Goal: Task Accomplishment & Management: Complete application form

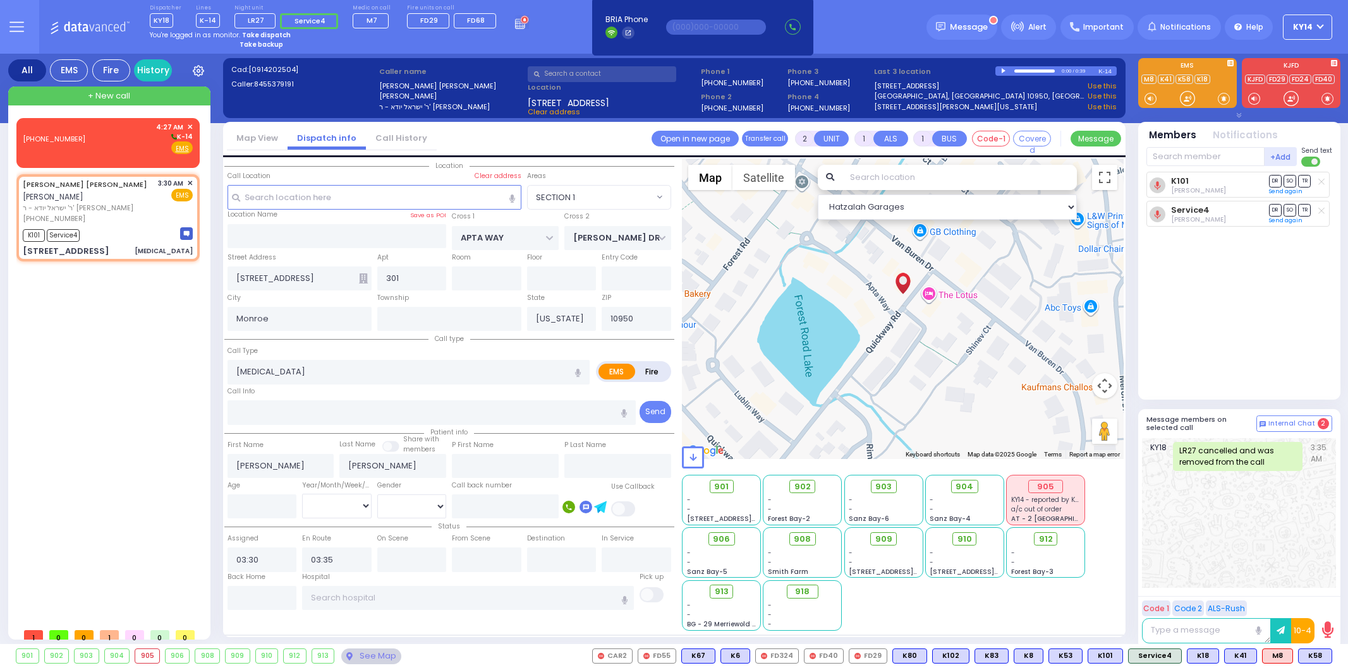
select select "SECTION 1"
select select
click at [248, 145] on div "Copy call UNIT ALS BUS COVERED" at bounding box center [249, 169] width 76 height 103
click at [114, 143] on div "[PHONE_NUMBER] 4:27 AM ✕ K-14 EMS" at bounding box center [108, 138] width 170 height 33
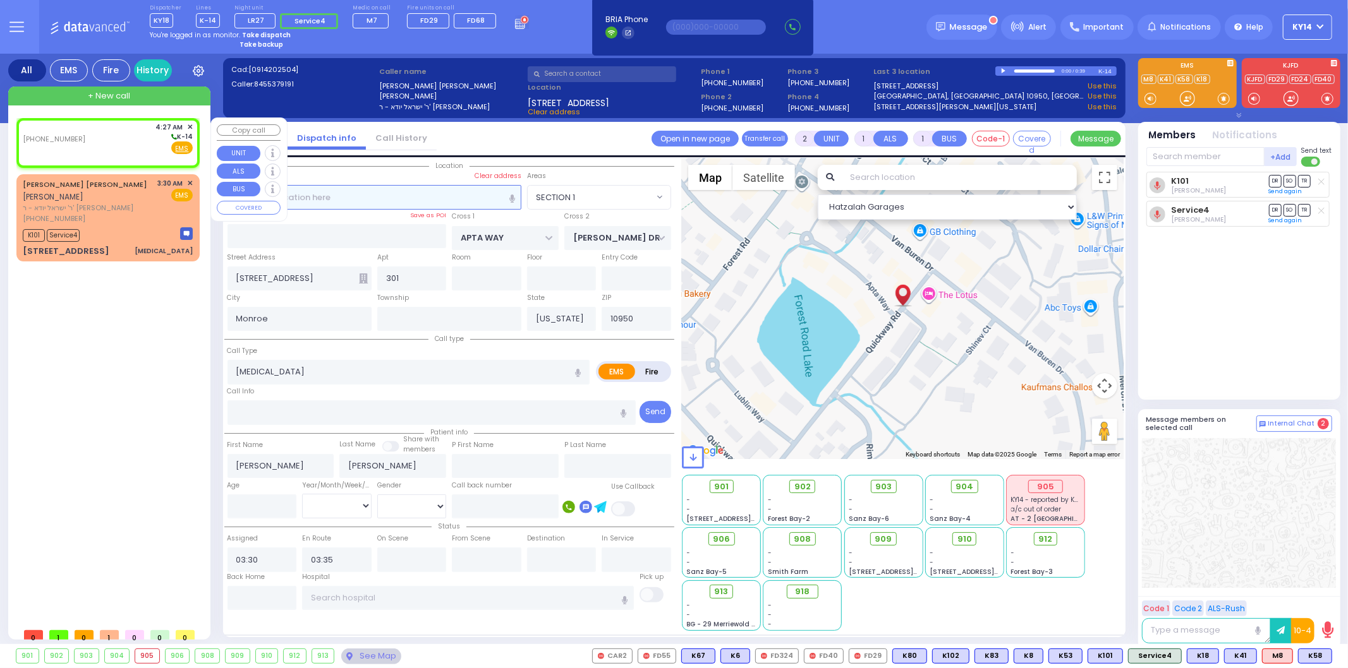
select select
radio input "true"
select select
type input "04:27"
select select "Hatzalah Garages"
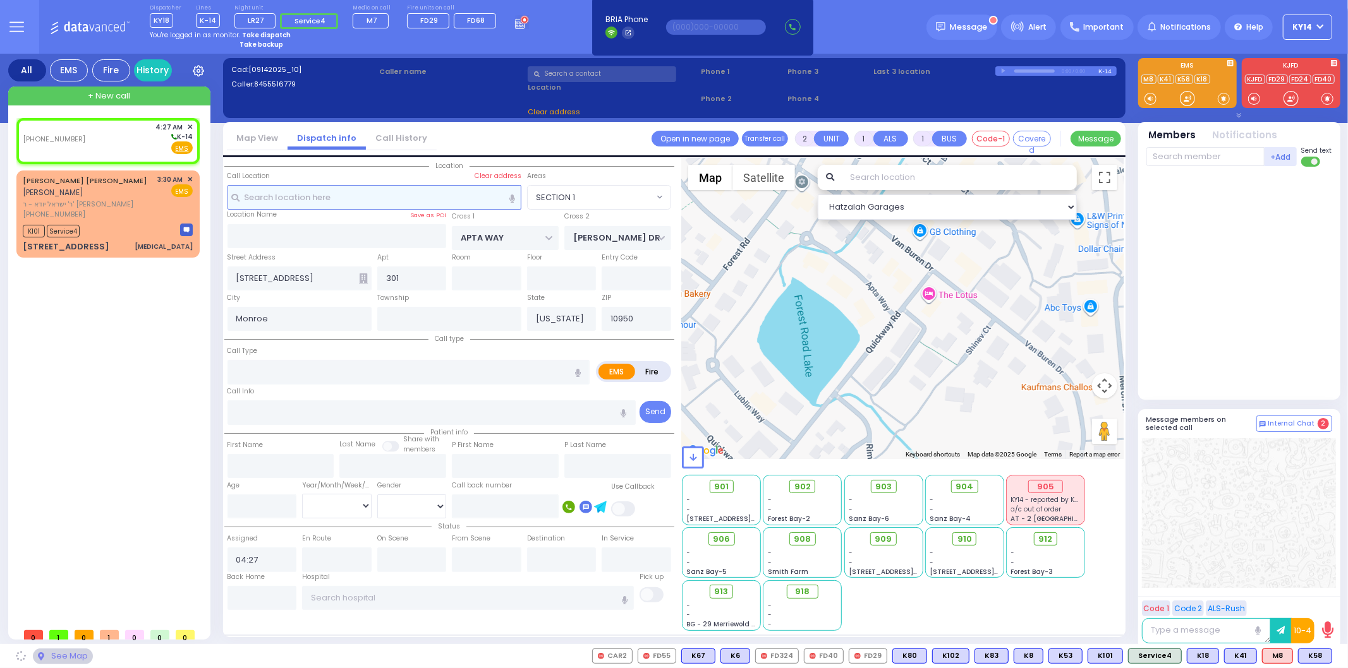
select select
radio input "true"
select select
select select "Hatzalah Garages"
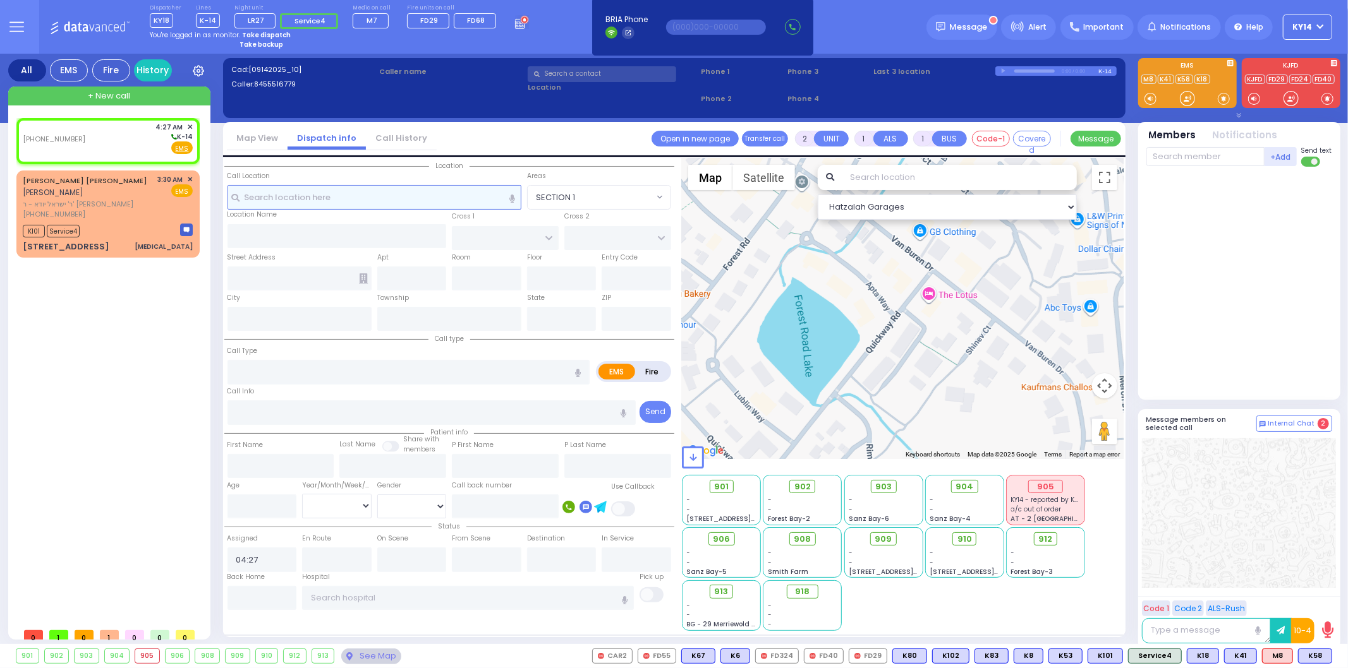
click at [343, 198] on input "text" at bounding box center [374, 197] width 294 height 24
type input "20"
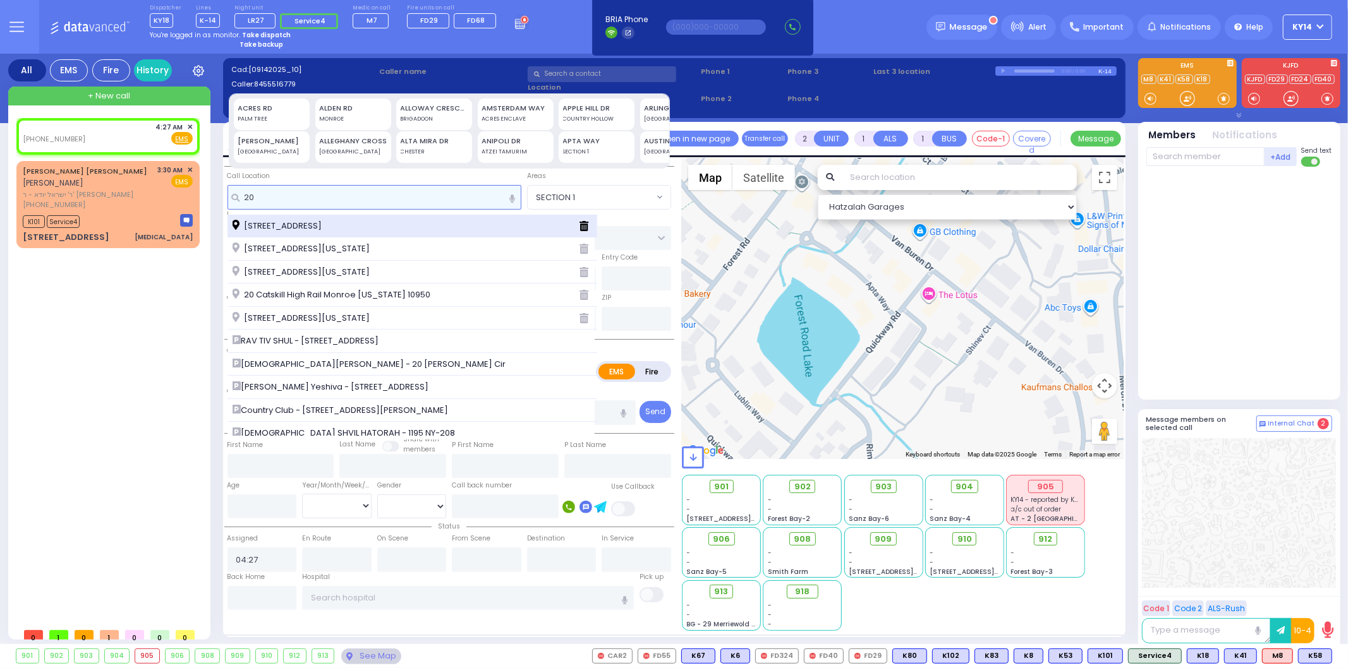
select select
radio input "true"
select select
select select "Hatzalah Garages"
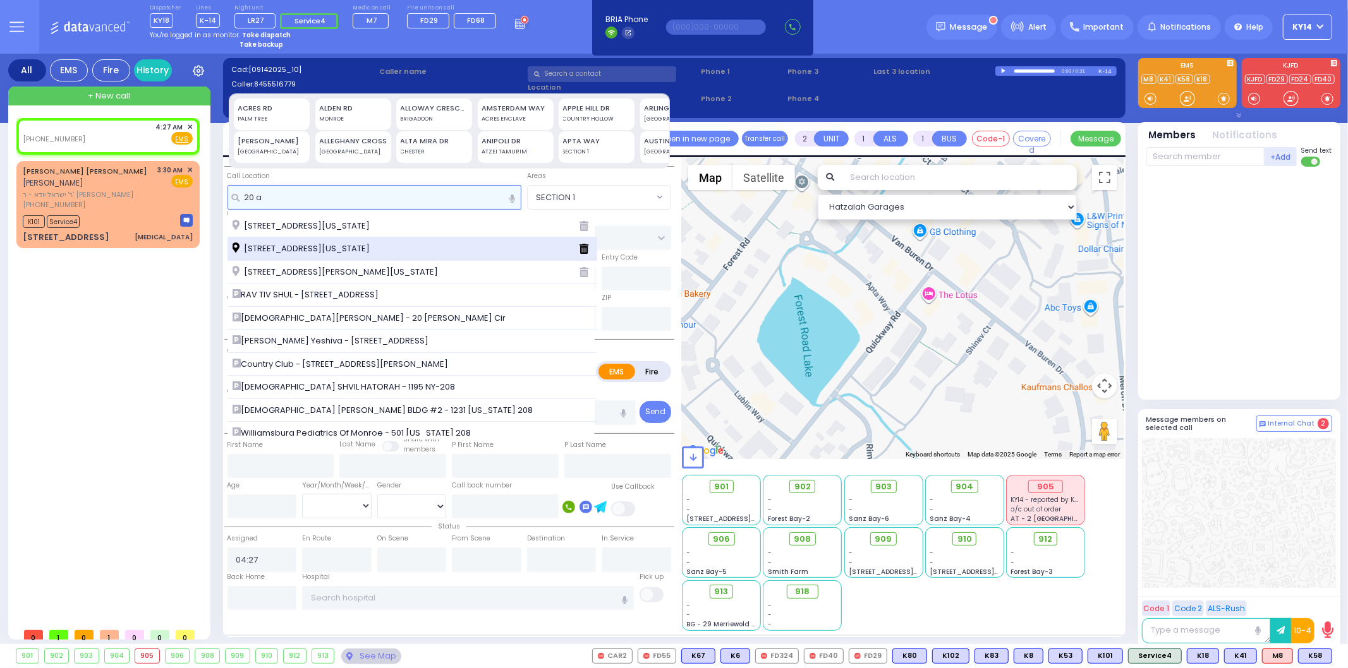
type input "20 a"
click at [322, 255] on div "20 Austra Parkway Monroe New York 10950" at bounding box center [412, 249] width 370 height 23
click at [330, 253] on span "20 Austra Parkway Monroe New York 10950" at bounding box center [304, 249] width 142 height 13
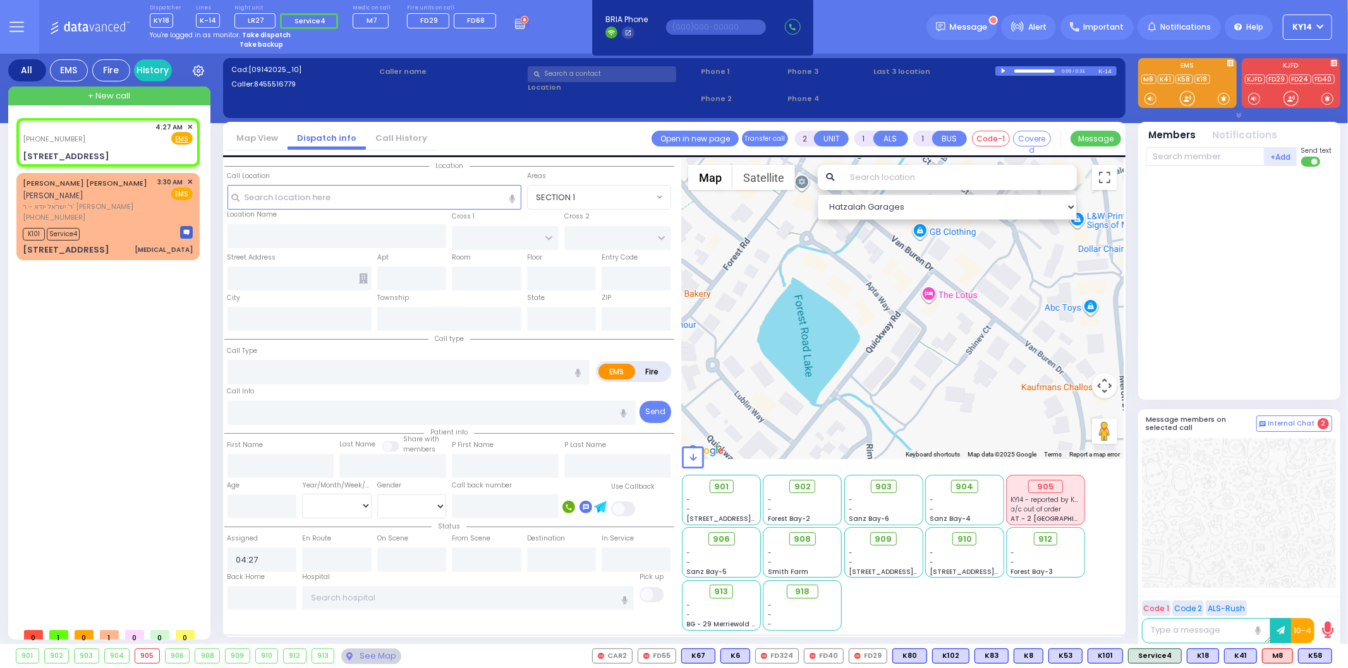
select select
radio input "true"
select select
select select "Hatzalah Garages"
type input "[GEOGRAPHIC_DATA]"
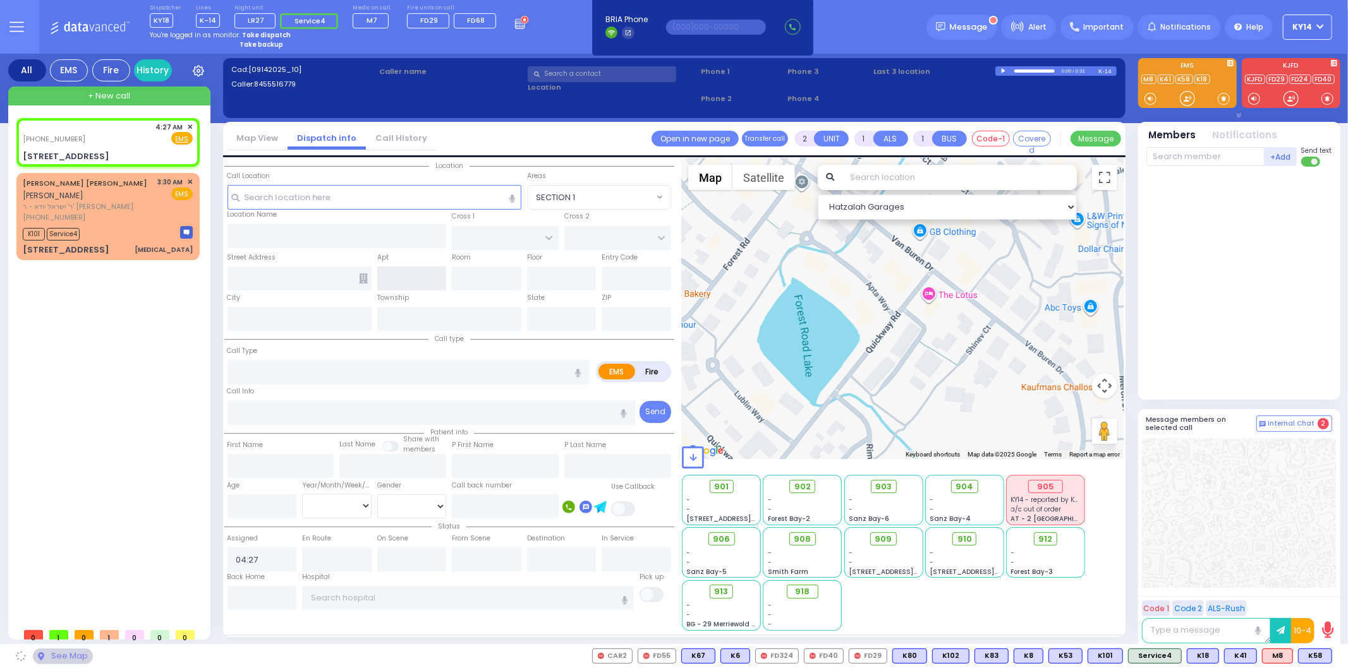
type input "COUNTY ROUTE 105"
type input "[STREET_ADDRESS]"
type input "Monroe"
type input "[US_STATE]"
type input "10950"
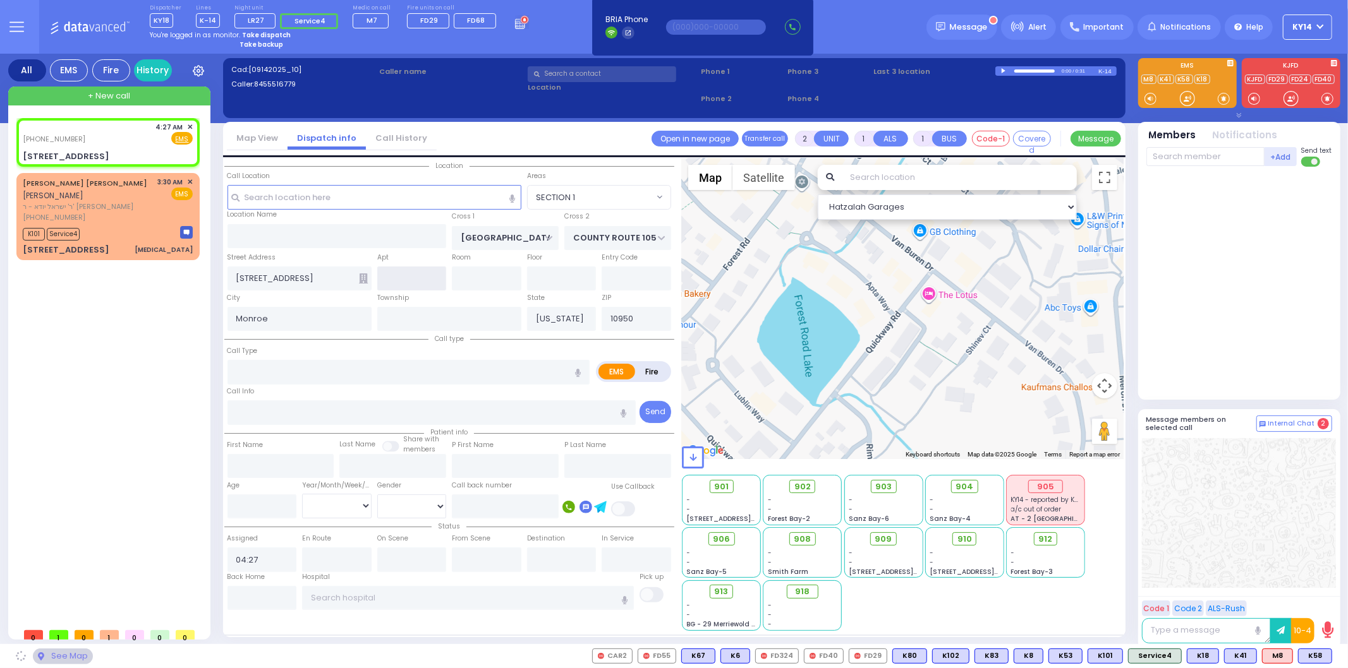
select select "SECTION 4"
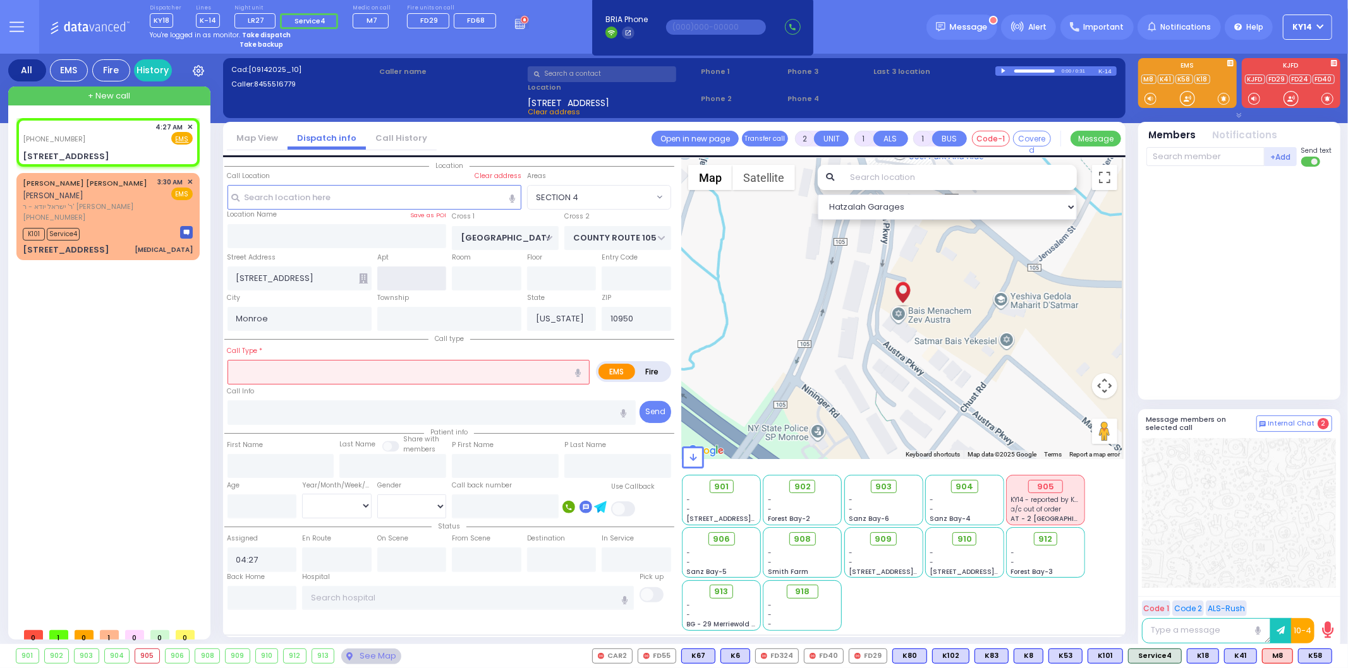
click at [415, 276] on input "text" at bounding box center [412, 279] width 70 height 24
type input "101"
click at [406, 361] on input "text" at bounding box center [408, 372] width 363 height 24
select select
radio input "true"
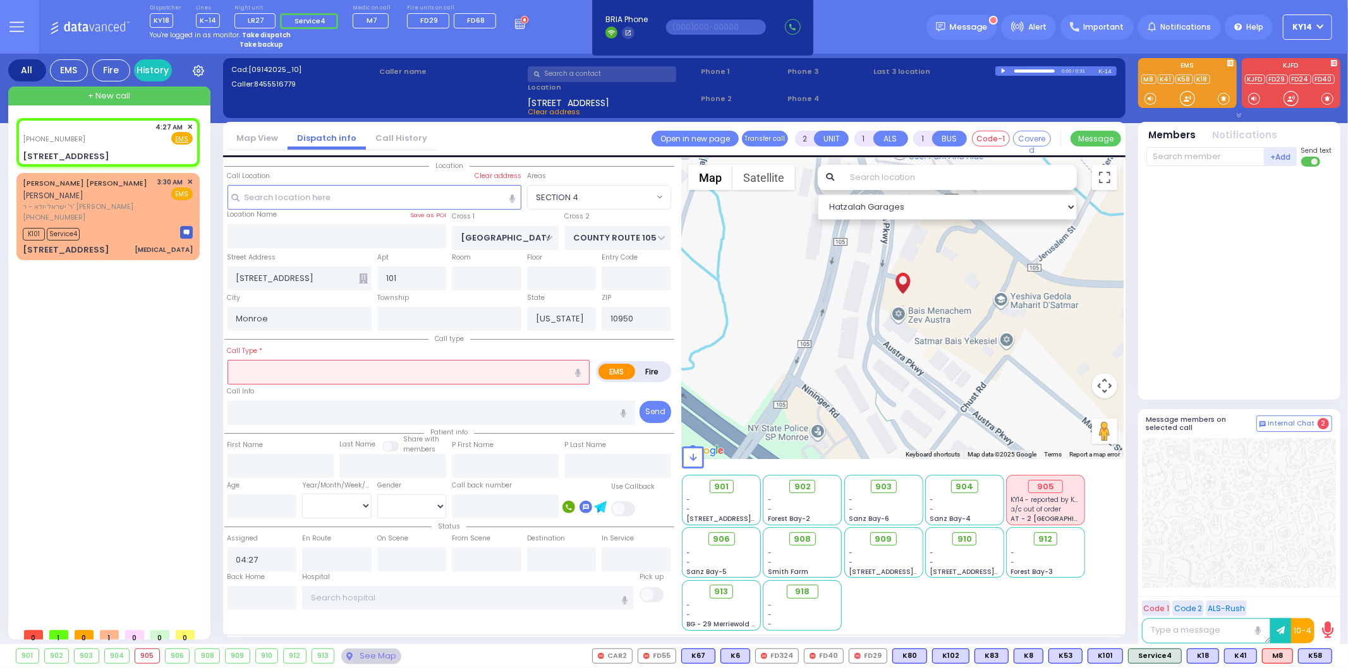
select select
select select "Hatzalah Garages"
select select "SECTION 4"
type input "re"
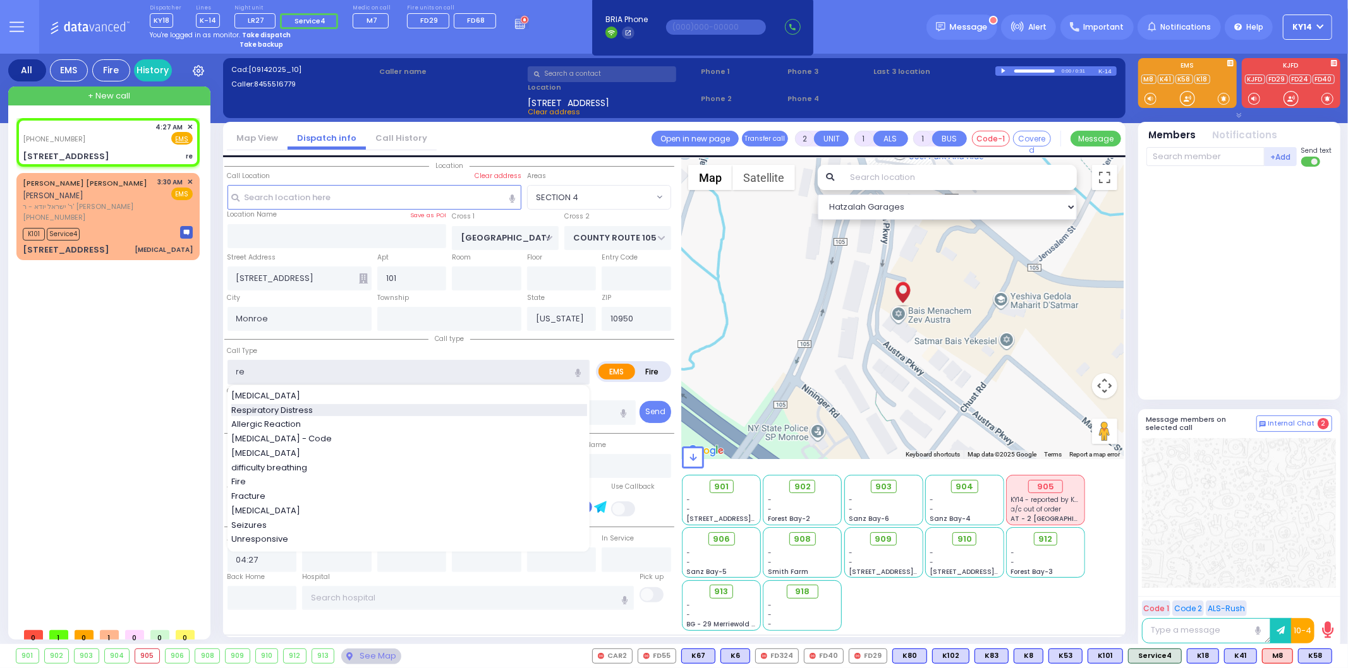
select select
radio input "true"
select select
select select "Hatzalah Garages"
type input "re"
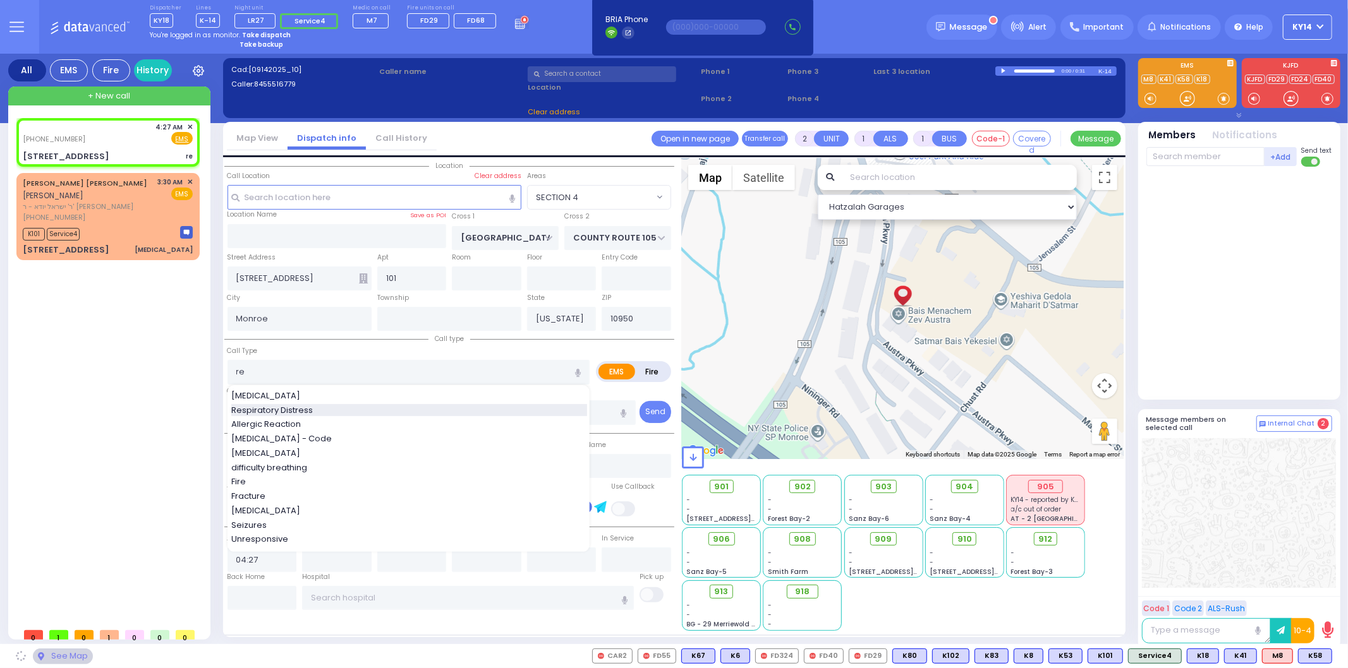
select select "SECTION 4"
click at [270, 407] on span "Respiratory Distress" at bounding box center [274, 410] width 86 height 13
type input "Respiratory Distress"
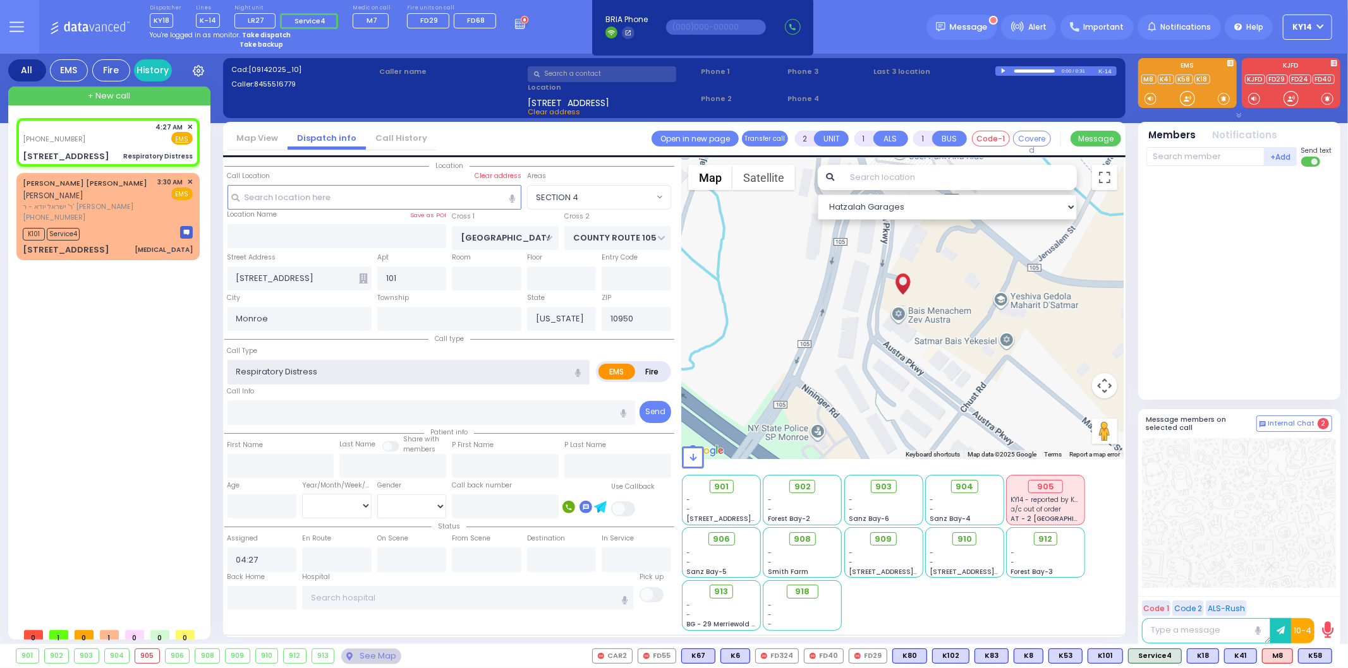
select select
radio input "true"
select select
select select "Hatzalah Garages"
select select "SECTION 4"
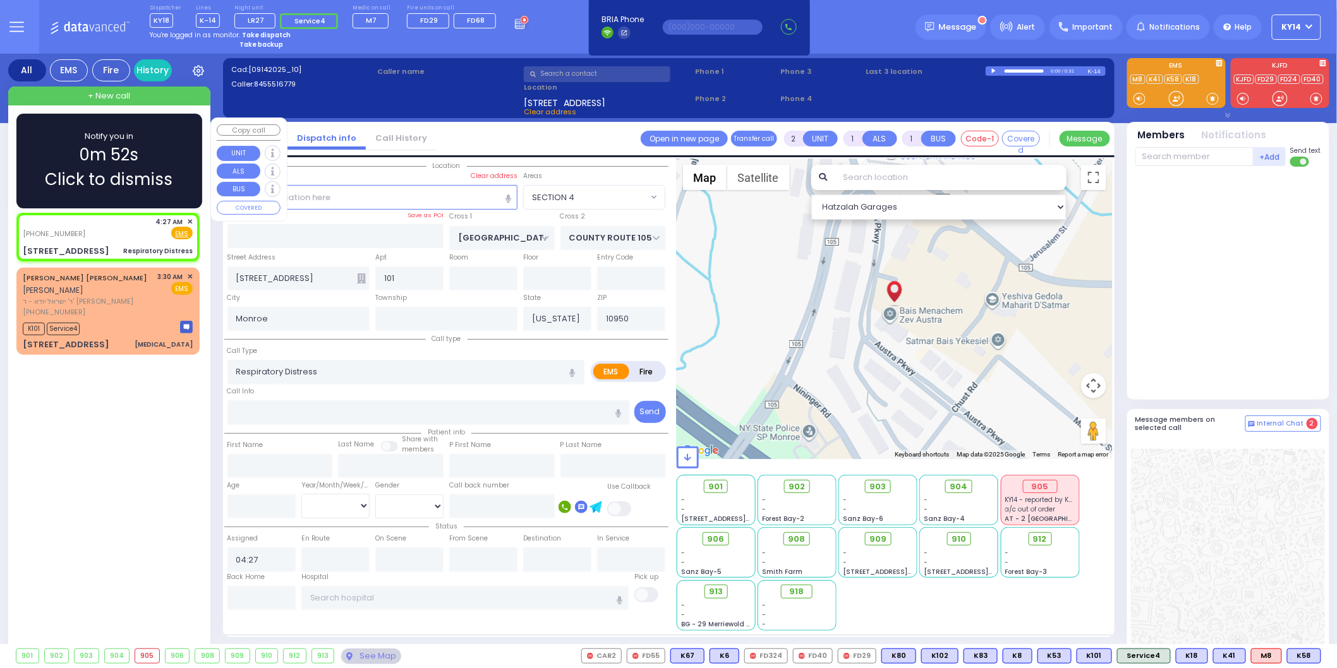
click at [96, 218] on div "[PHONE_NUMBER] 4:27 AM ✕ Fire EMS" at bounding box center [108, 228] width 170 height 23
select select
radio input "true"
select select
select select "Hatzalah Garages"
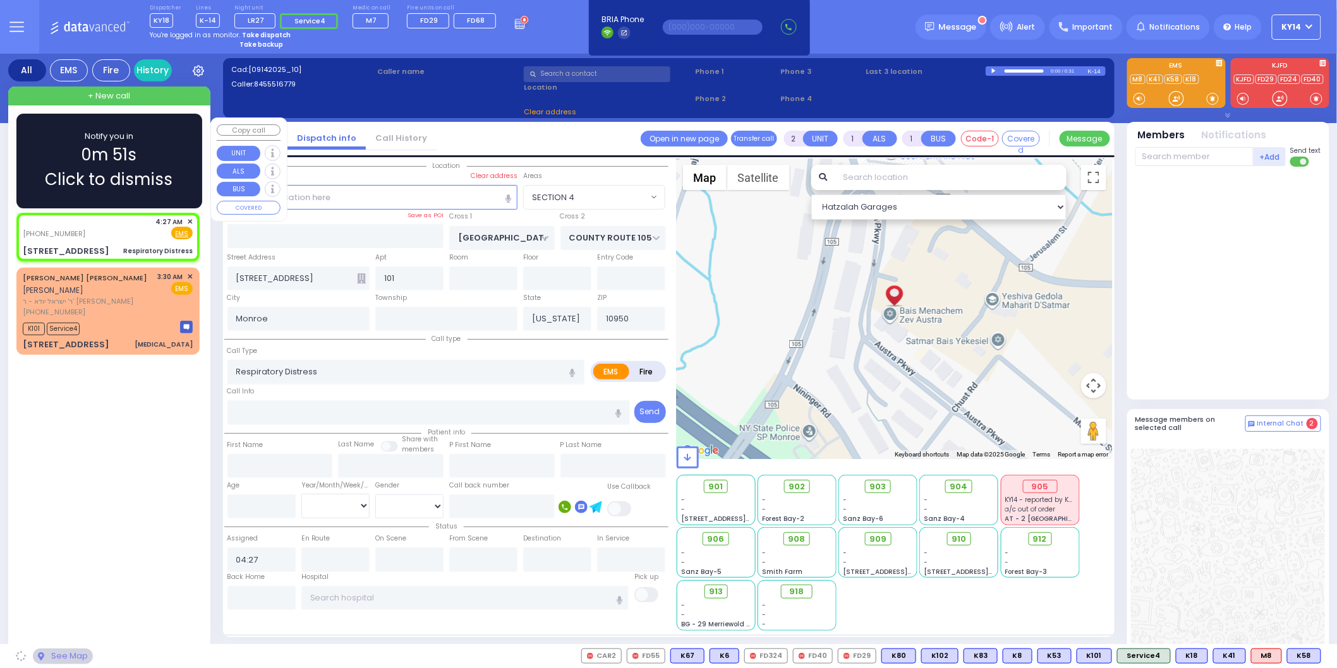
select select
radio input "true"
select select
select select "Hatzalah Garages"
select select "SECTION 4"
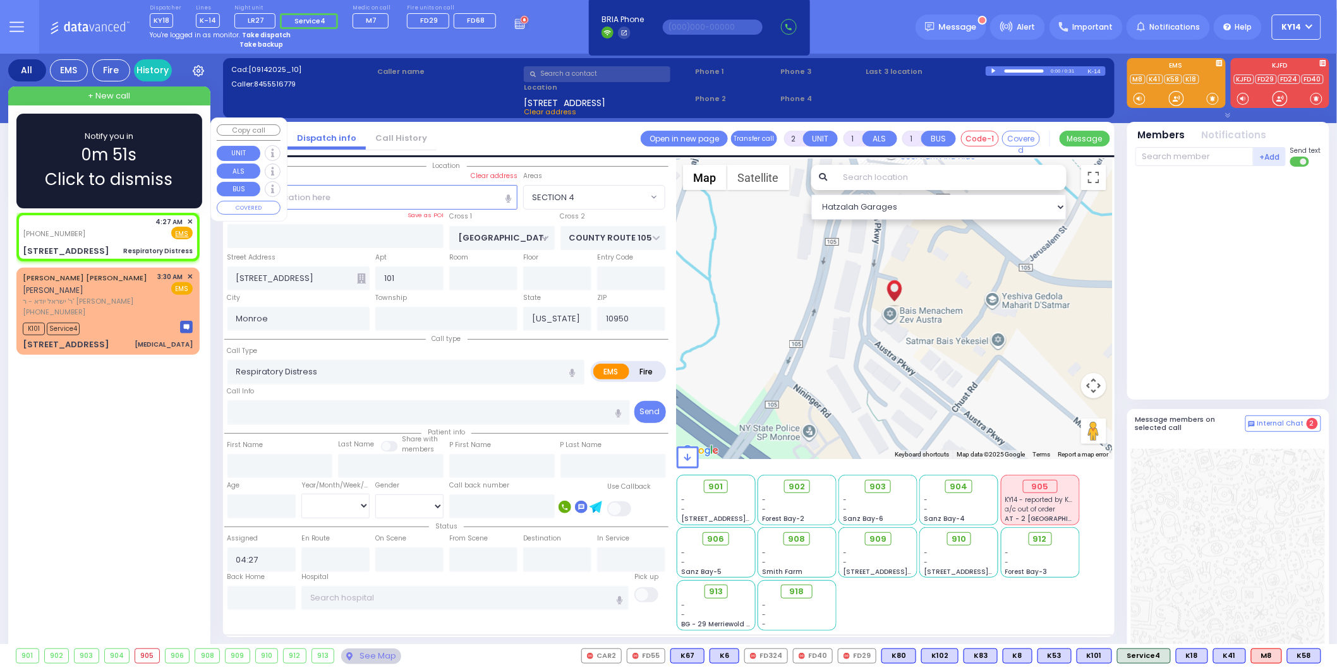
click at [106, 166] on span "0m 51s" at bounding box center [110, 155] width 56 height 25
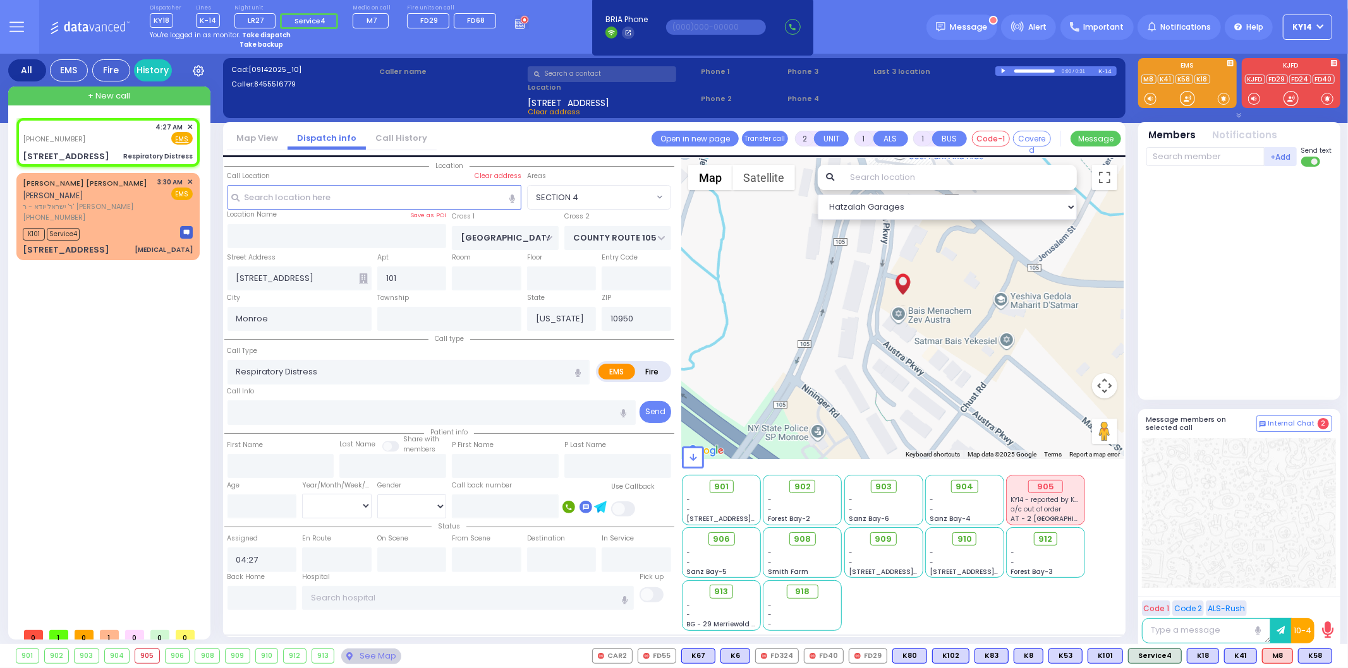
click at [1293, 28] on button "KY14" at bounding box center [1307, 27] width 49 height 25
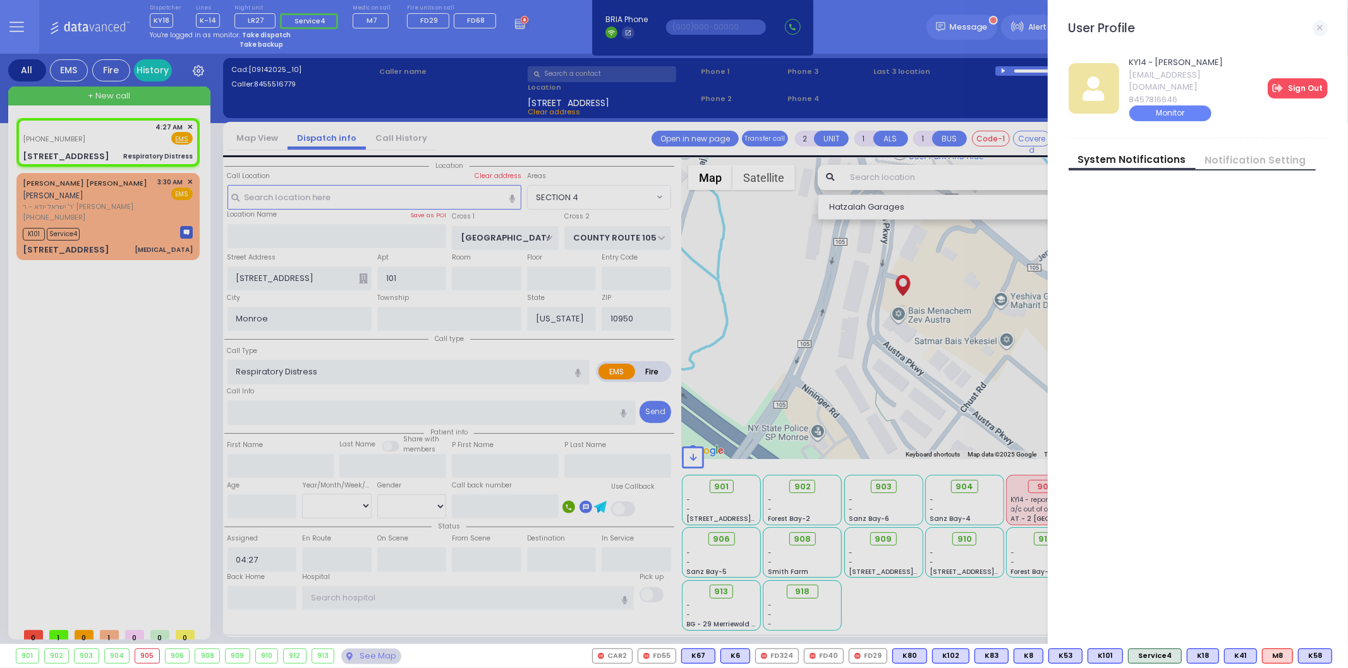
click at [1298, 85] on link "Sign Out" at bounding box center [1297, 88] width 60 height 20
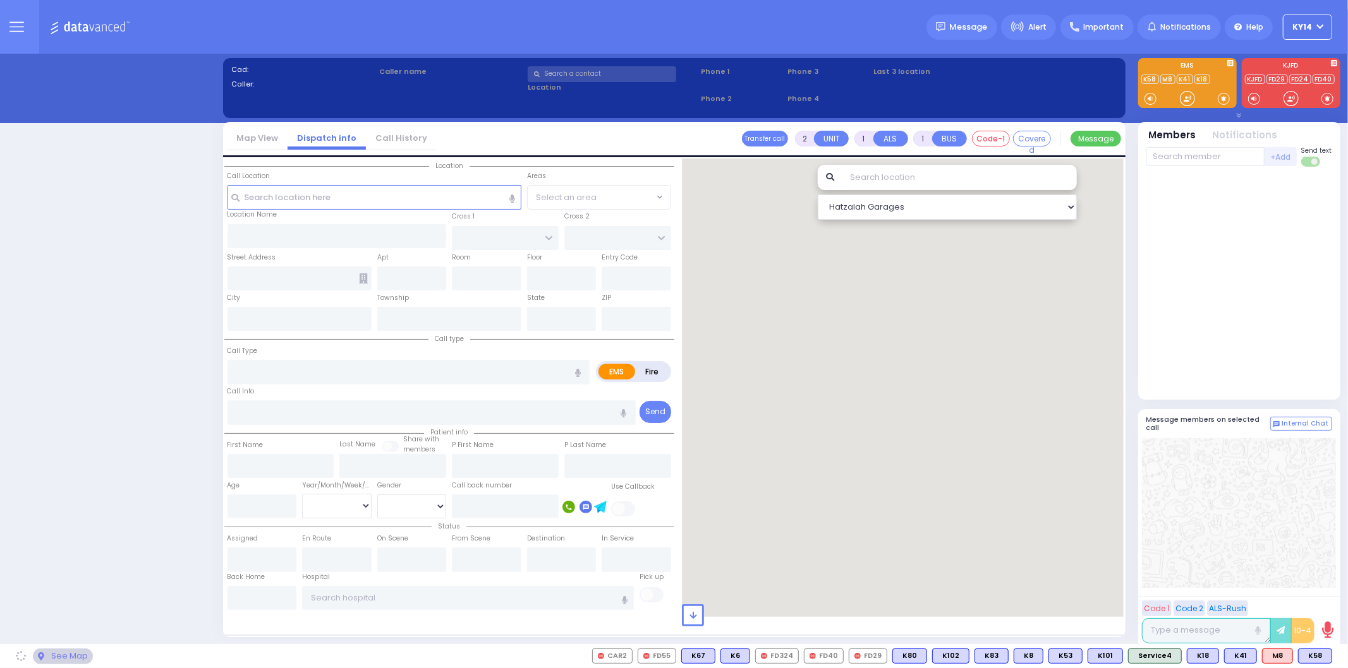
select select "2"
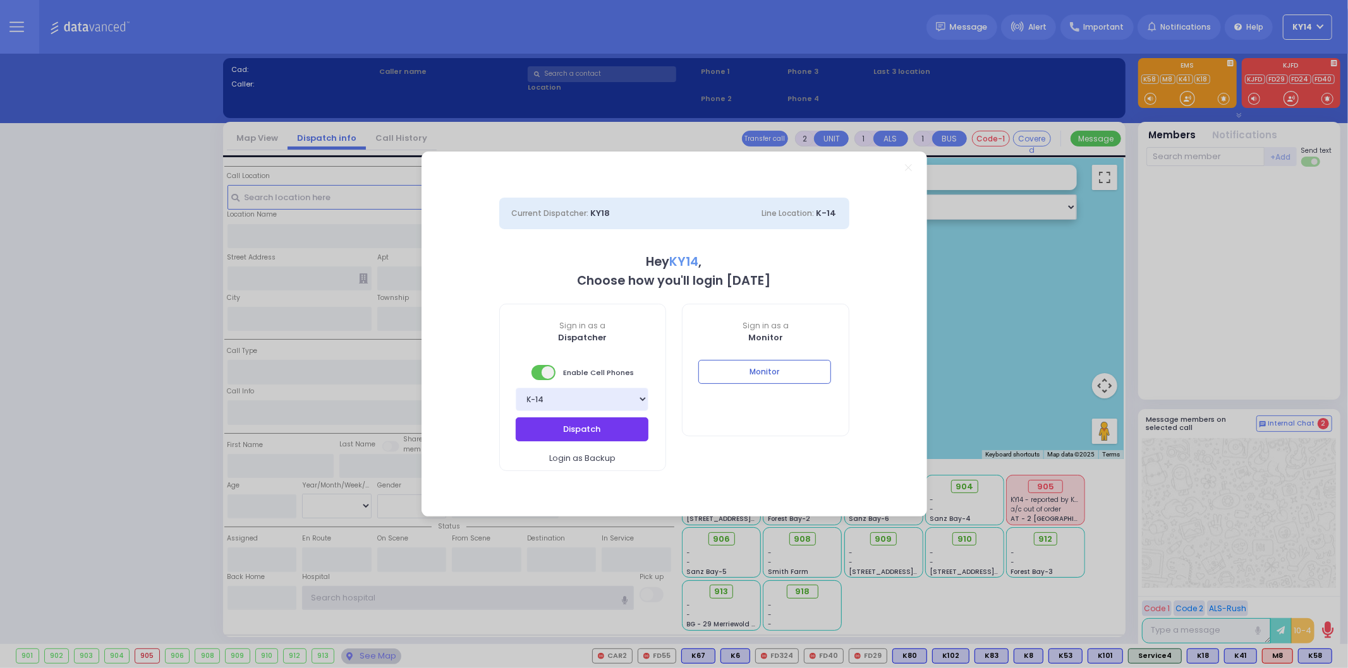
type input "ky14"
click at [579, 430] on button "Dispatch" at bounding box center [582, 430] width 133 height 24
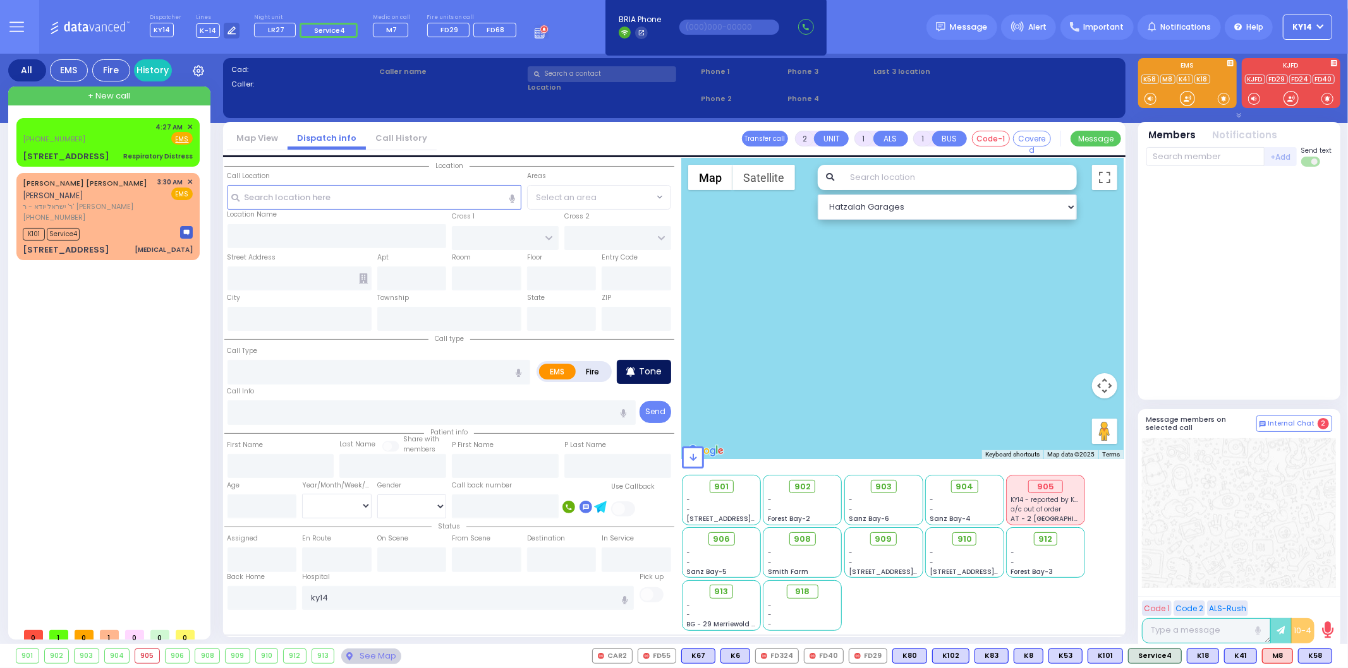
click at [660, 371] on p "Tone" at bounding box center [650, 371] width 23 height 13
click at [1314, 656] on span "K101" at bounding box center [1314, 657] width 34 height 14
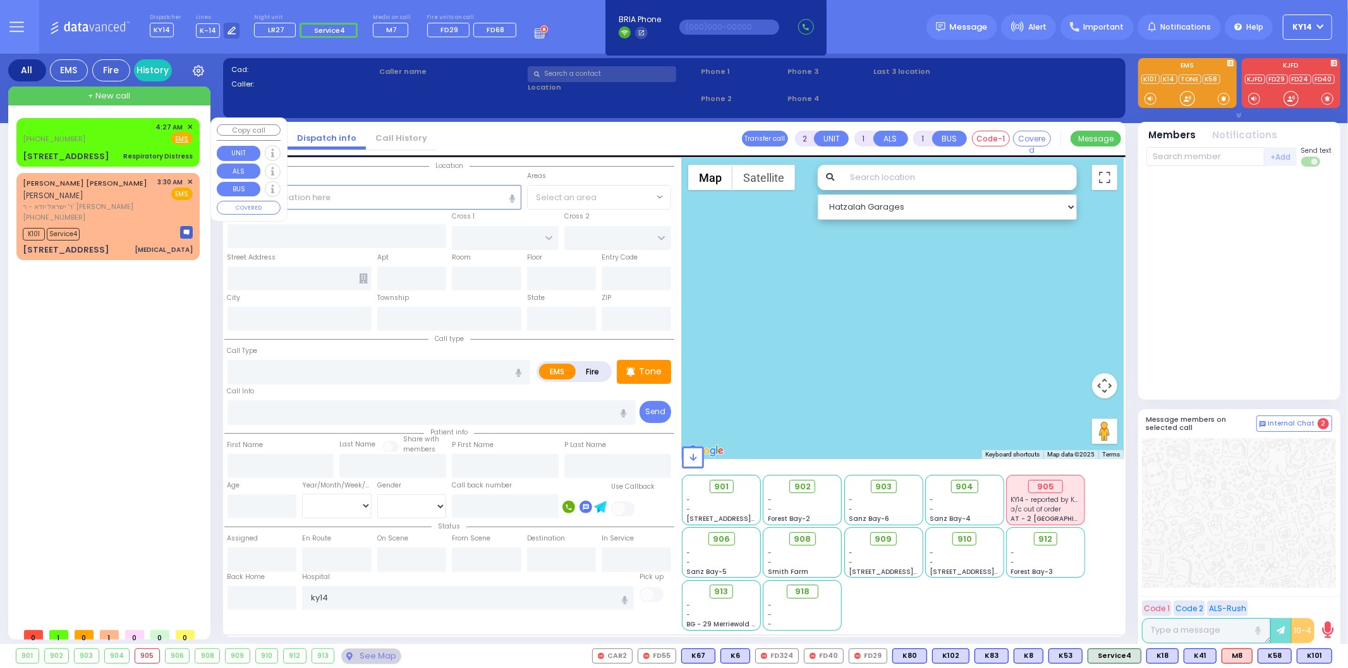
click at [122, 131] on div "[PHONE_NUMBER] 4:27 AM ✕ Fire EMS" at bounding box center [108, 133] width 170 height 23
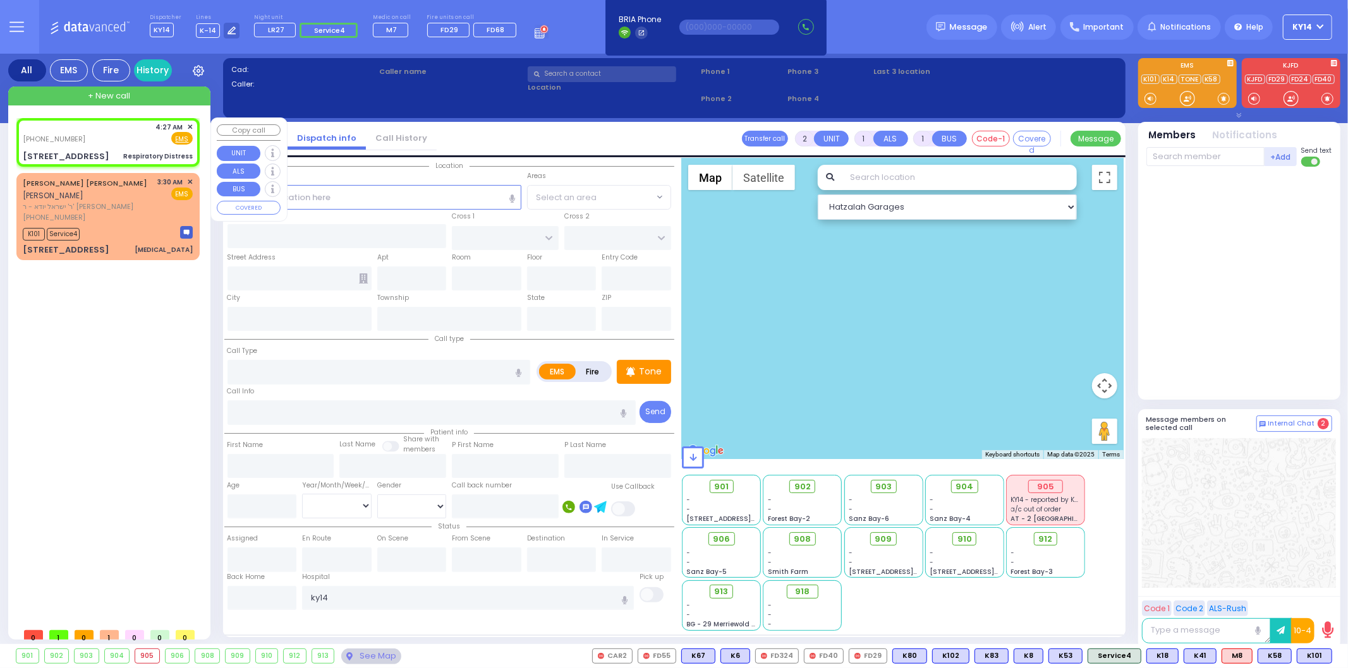
select select
type input "Respiratory Distress"
radio input "true"
select select
type input "04:27"
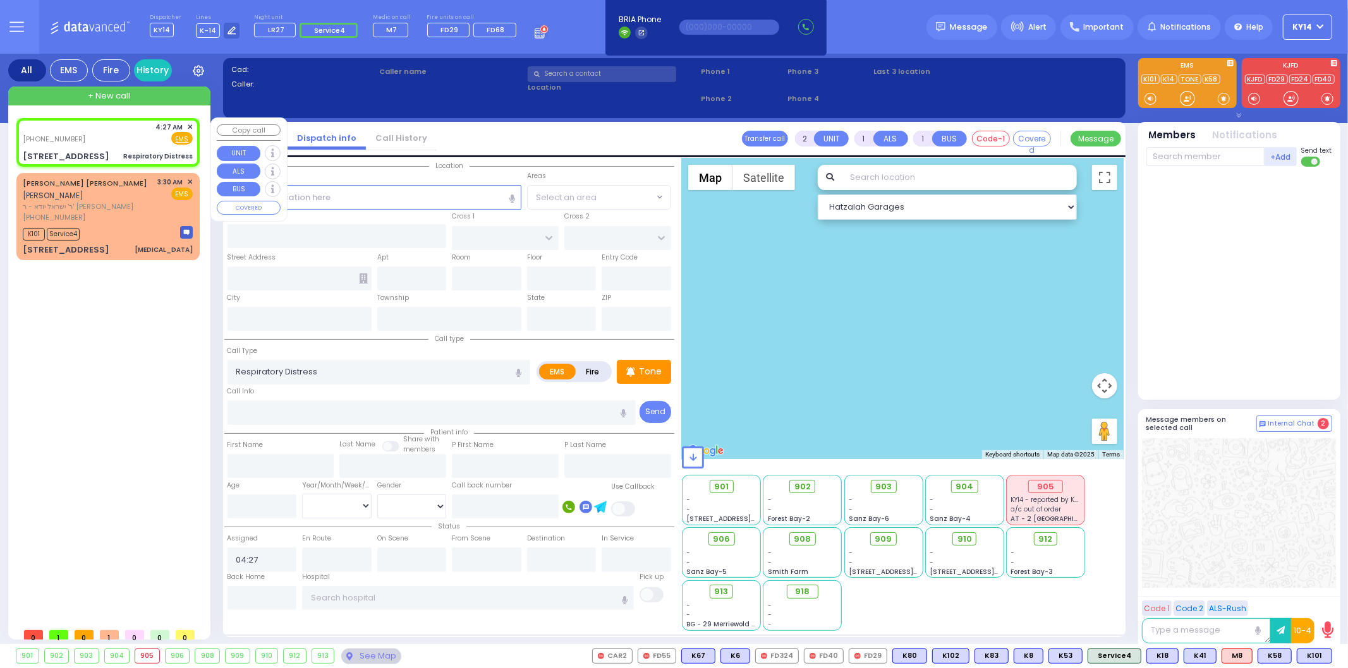
type input "[GEOGRAPHIC_DATA]"
type input "COUNTY ROUTE 105"
type input "[STREET_ADDRESS]"
type input "101"
type input "Monroe"
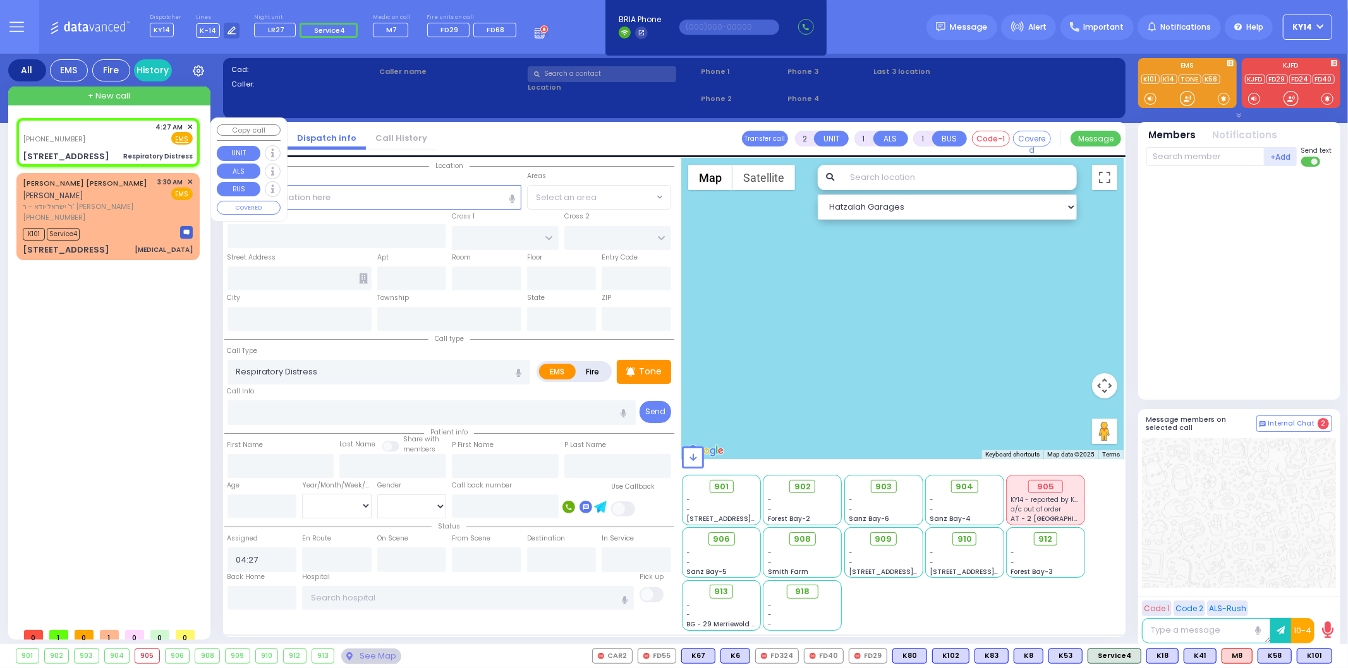
type input "[US_STATE]"
type input "10950"
select select "Hatzalah Garages"
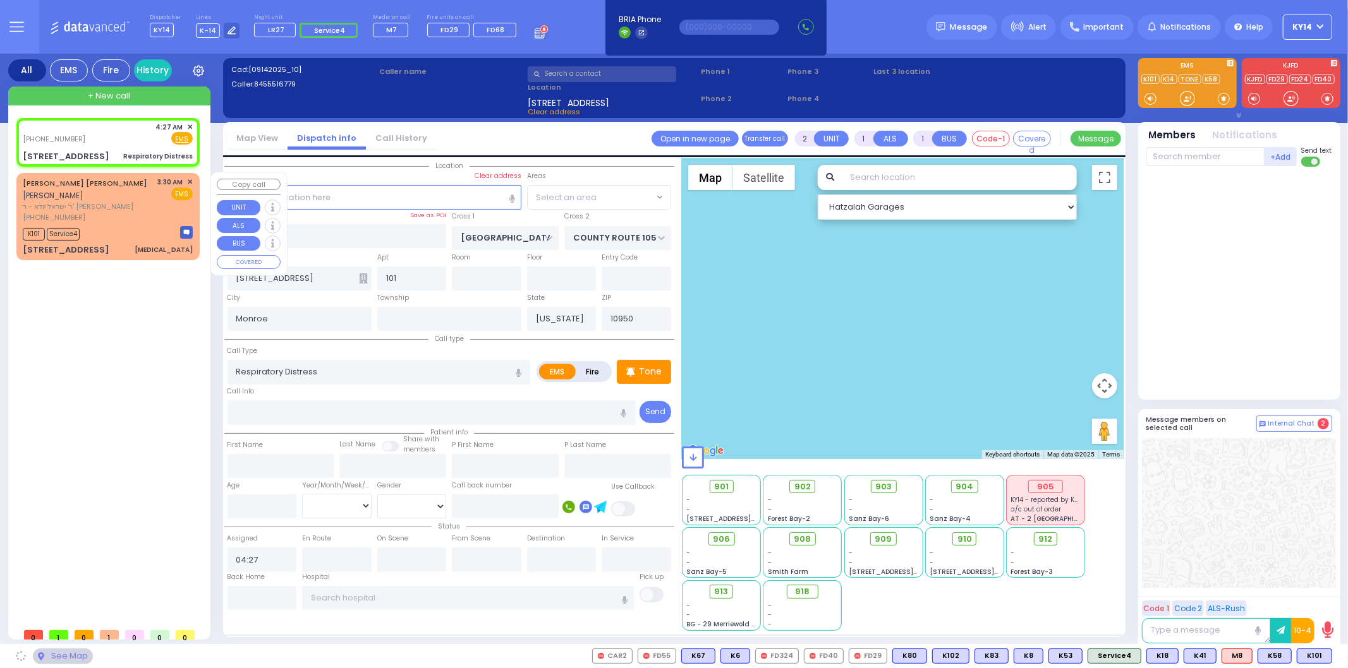
select select "SECTION 4"
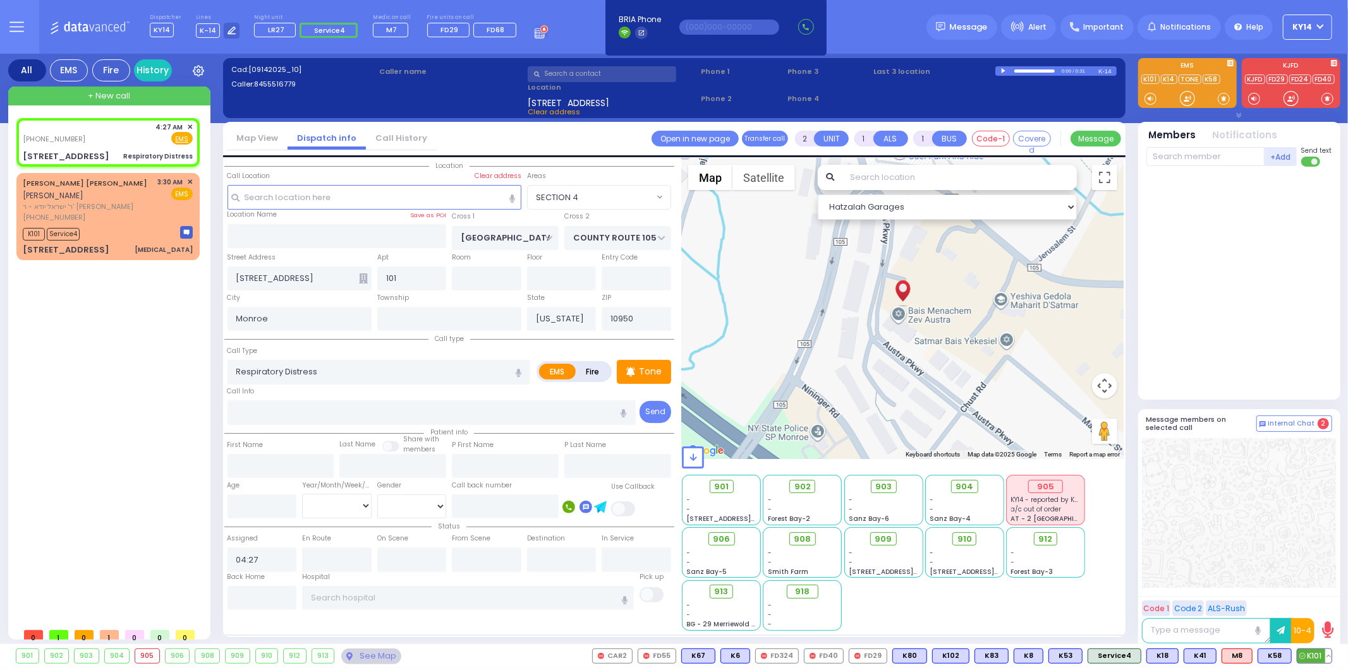
click at [1312, 652] on span "K101" at bounding box center [1314, 657] width 34 height 14
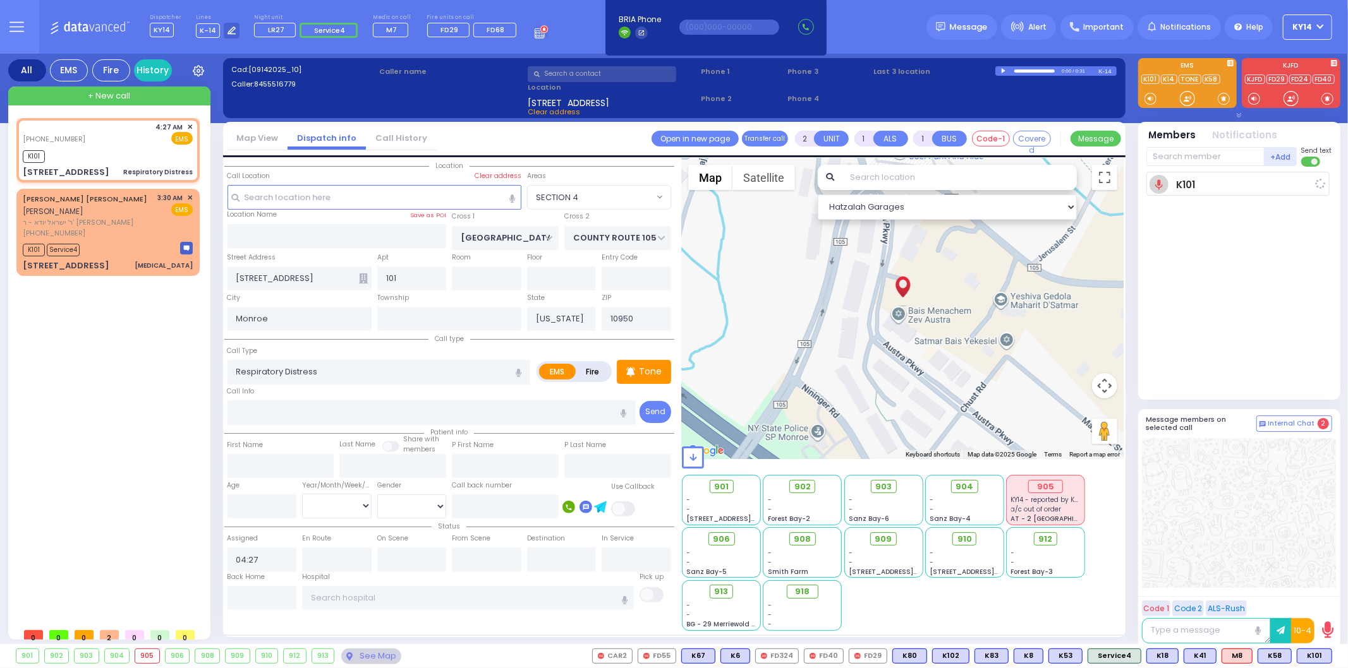
select select
radio input "true"
select select
type input "04:29"
select select "Hatzalah Garages"
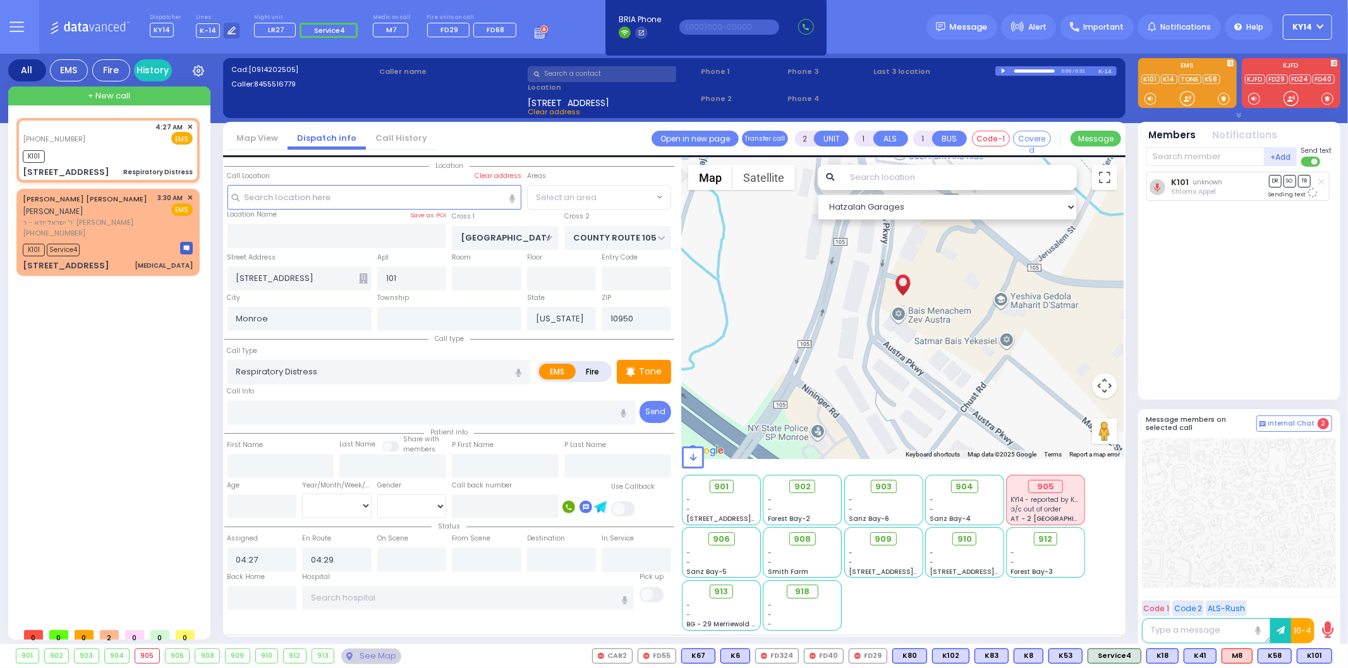
select select "SECTION 4"
click at [327, 29] on span "Service4" at bounding box center [329, 30] width 31 height 10
select select
radio input "true"
select select
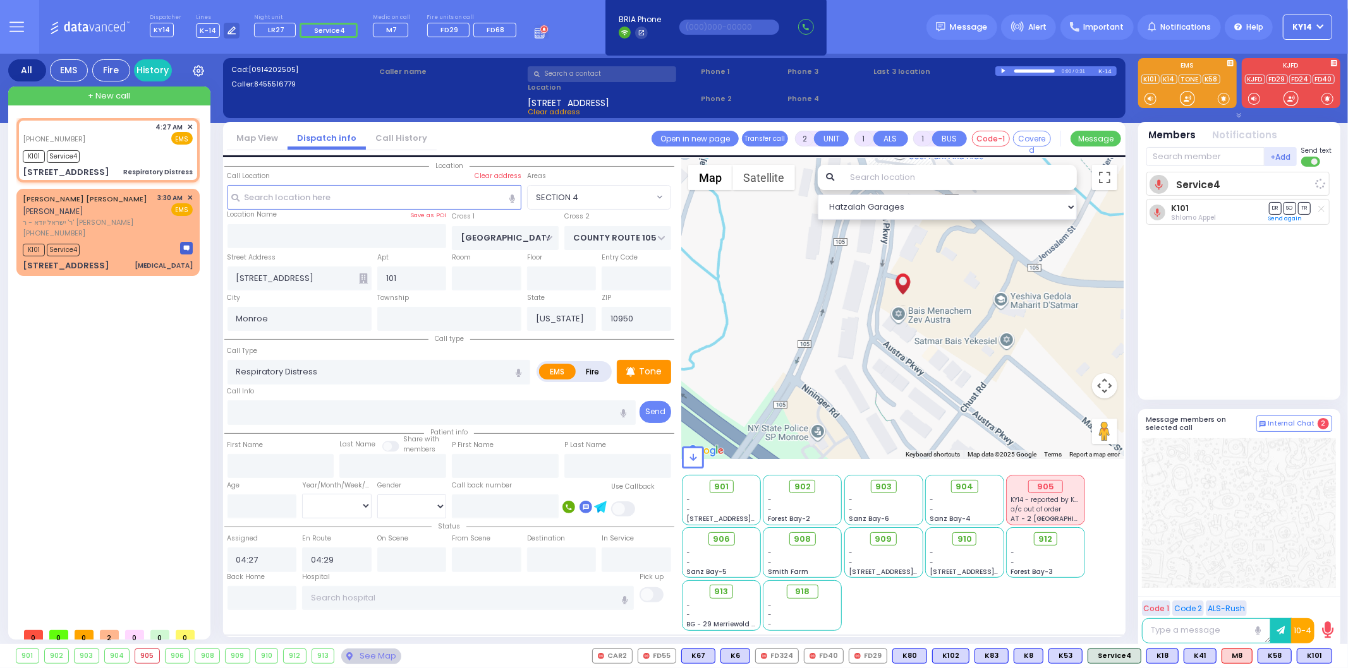
select select "Hatzalah Garages"
select select "SECTION 4"
click at [1317, 657] on span "M7" at bounding box center [1317, 657] width 30 height 14
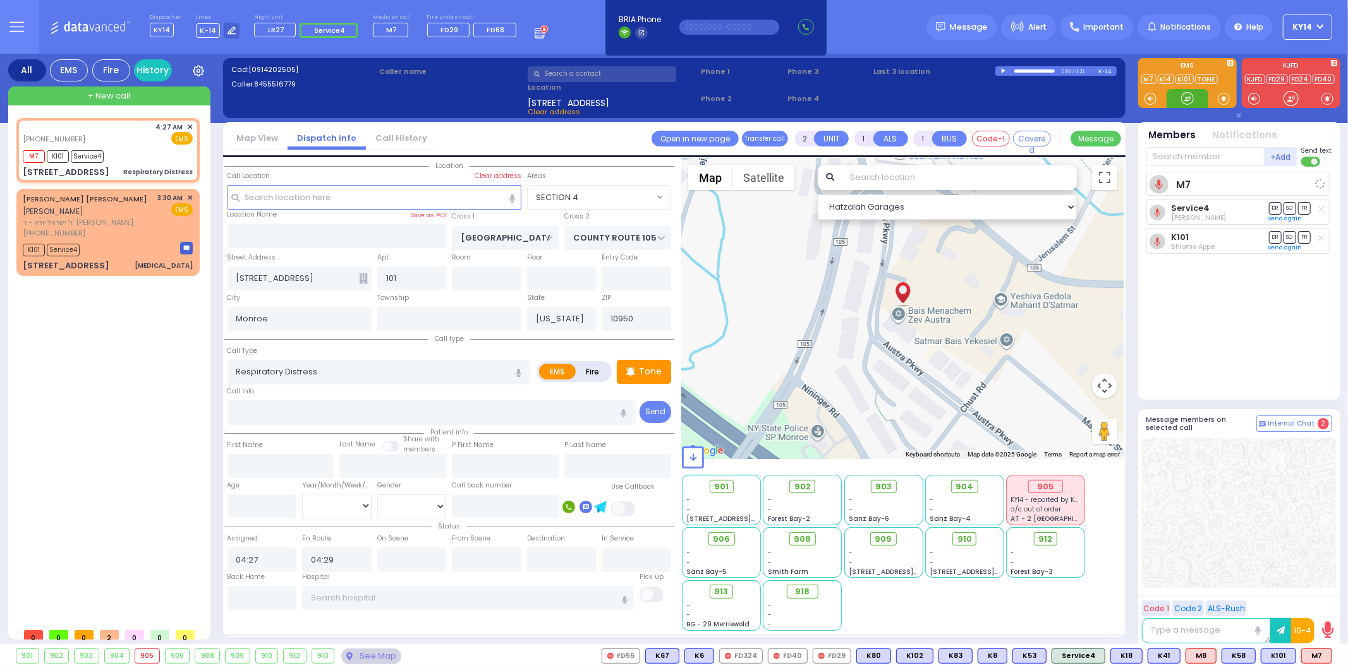
select select
radio input "true"
select select
select select "Hatzalah Garages"
select select "SECTION 4"
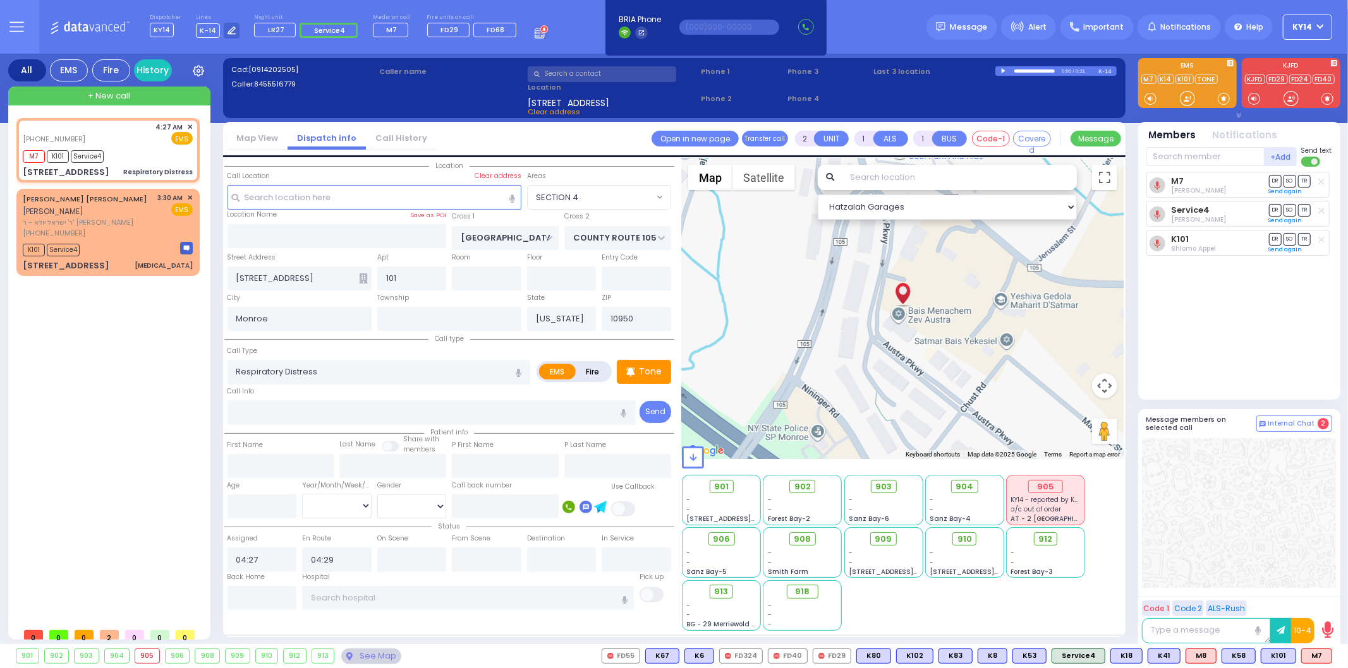
drag, startPoint x: 1290, startPoint y: 513, endPoint x: 1206, endPoint y: 548, distance: 91.5
click at [1206, 548] on div at bounding box center [1239, 513] width 194 height 150
click at [654, 371] on p "Tone" at bounding box center [650, 371] width 23 height 13
click at [1316, 653] on span "K81" at bounding box center [1315, 657] width 31 height 14
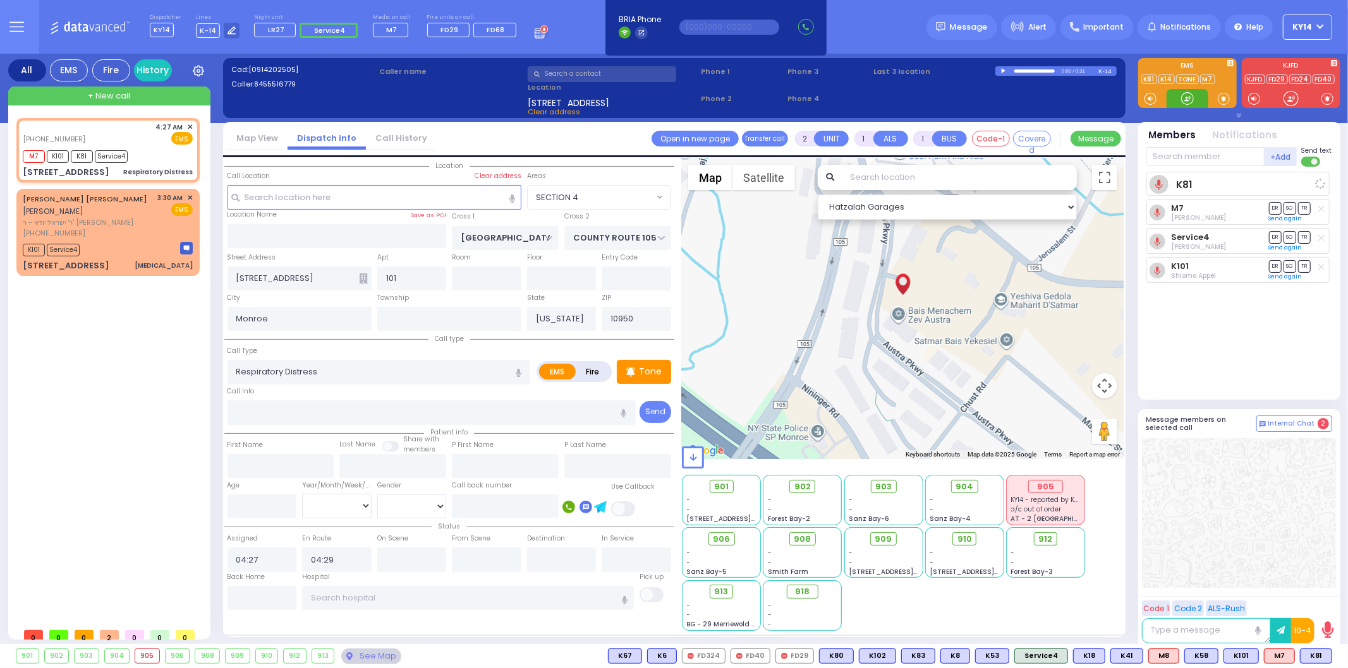
select select
radio input "true"
select select
select select "Hatzalah Garages"
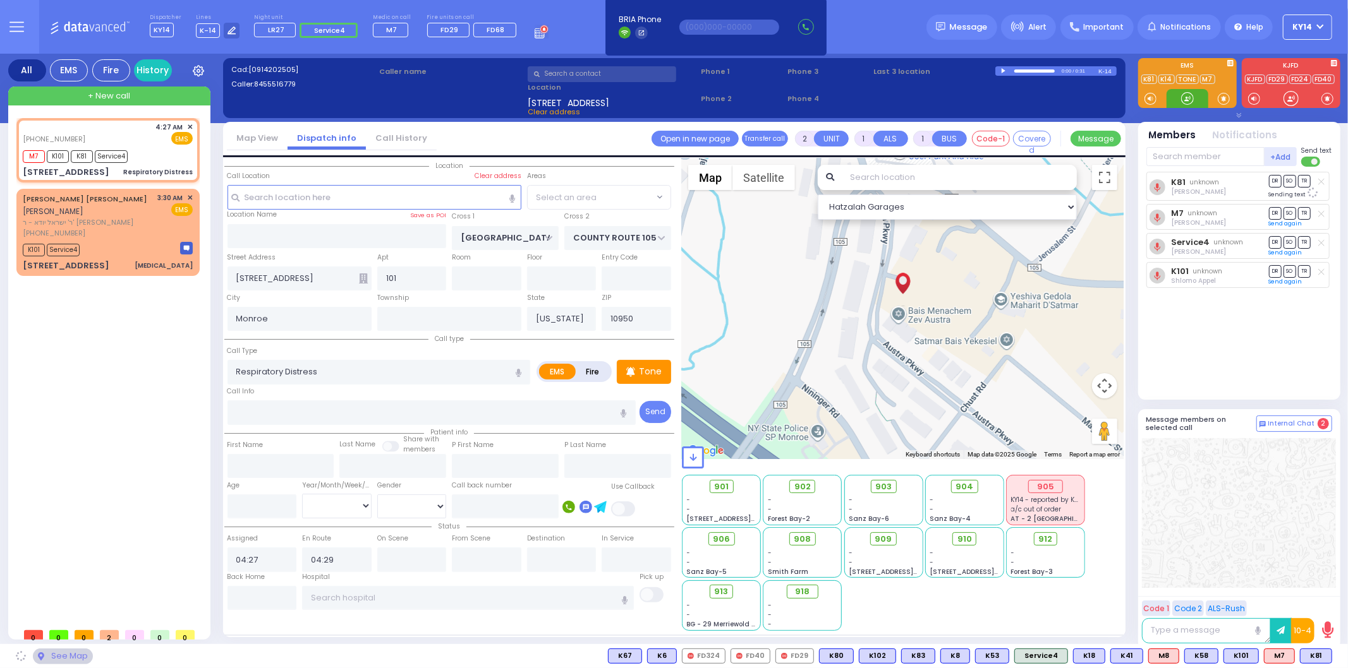
select select "SECTION 4"
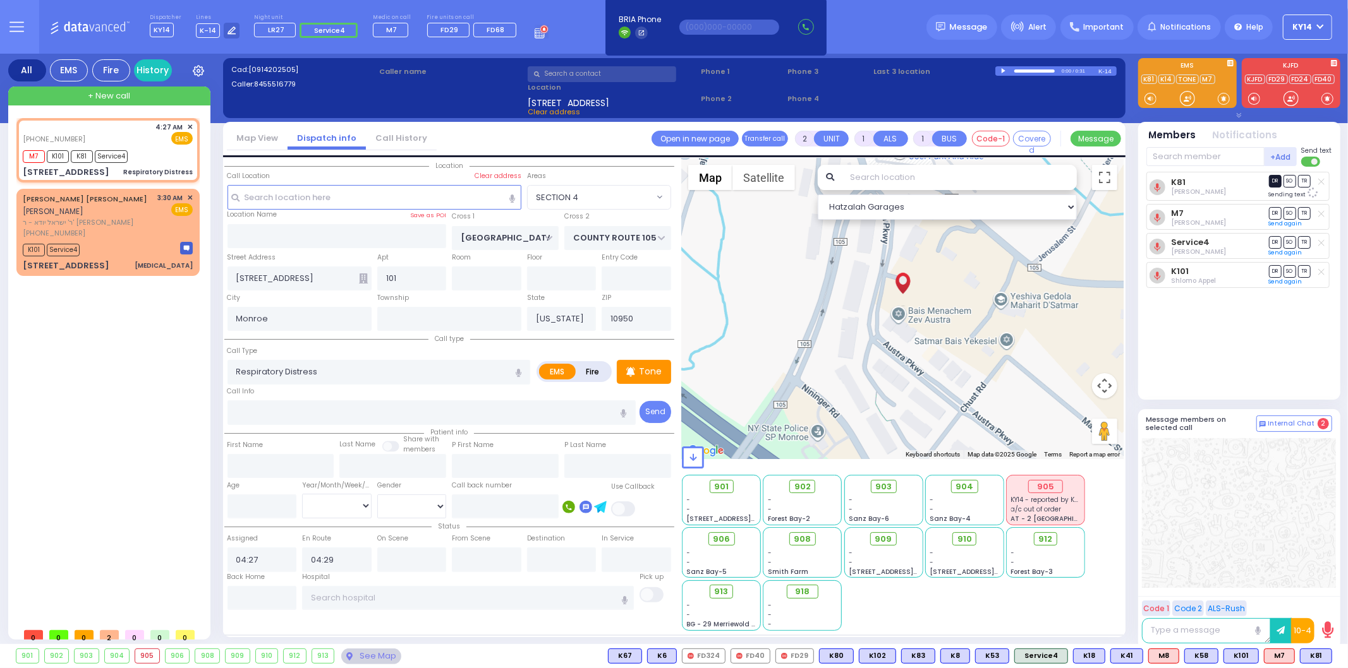
click at [1271, 184] on span "DR" at bounding box center [1275, 181] width 13 height 12
select select
radio input "true"
select select
select select "SECTION 4"
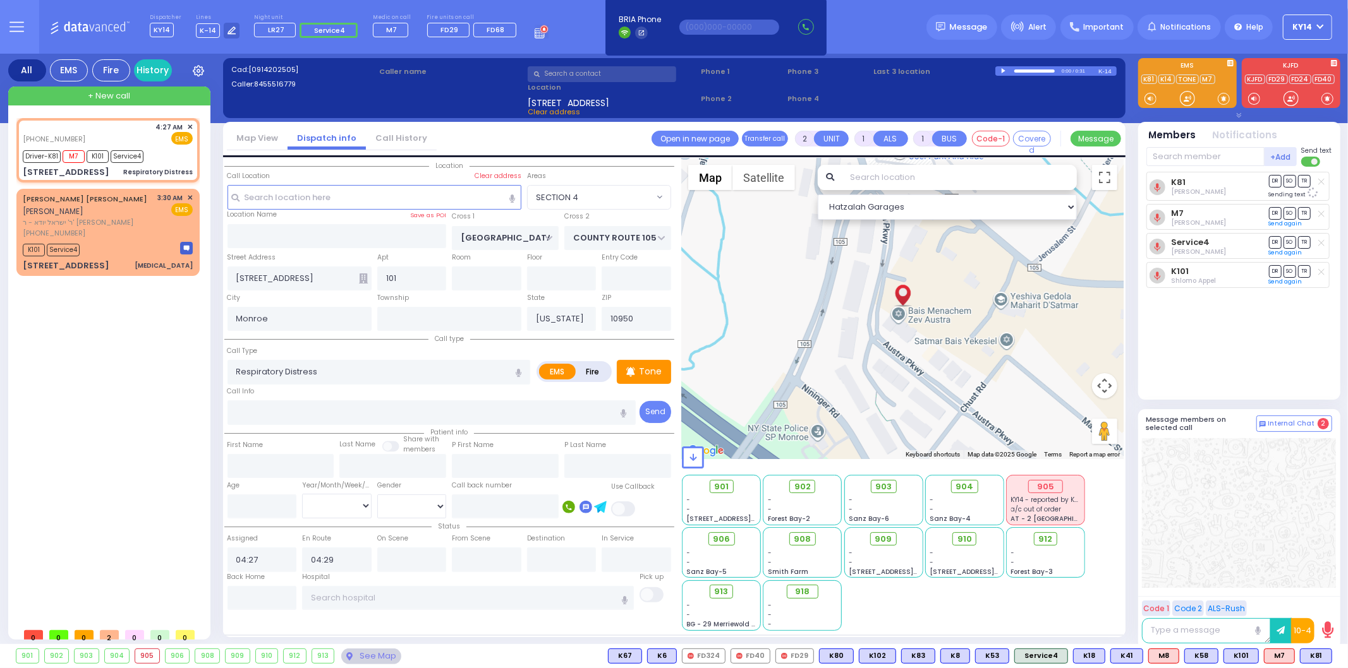
select select "Hatzalah Garages"
click at [1314, 656] on span "K73" at bounding box center [1314, 657] width 33 height 14
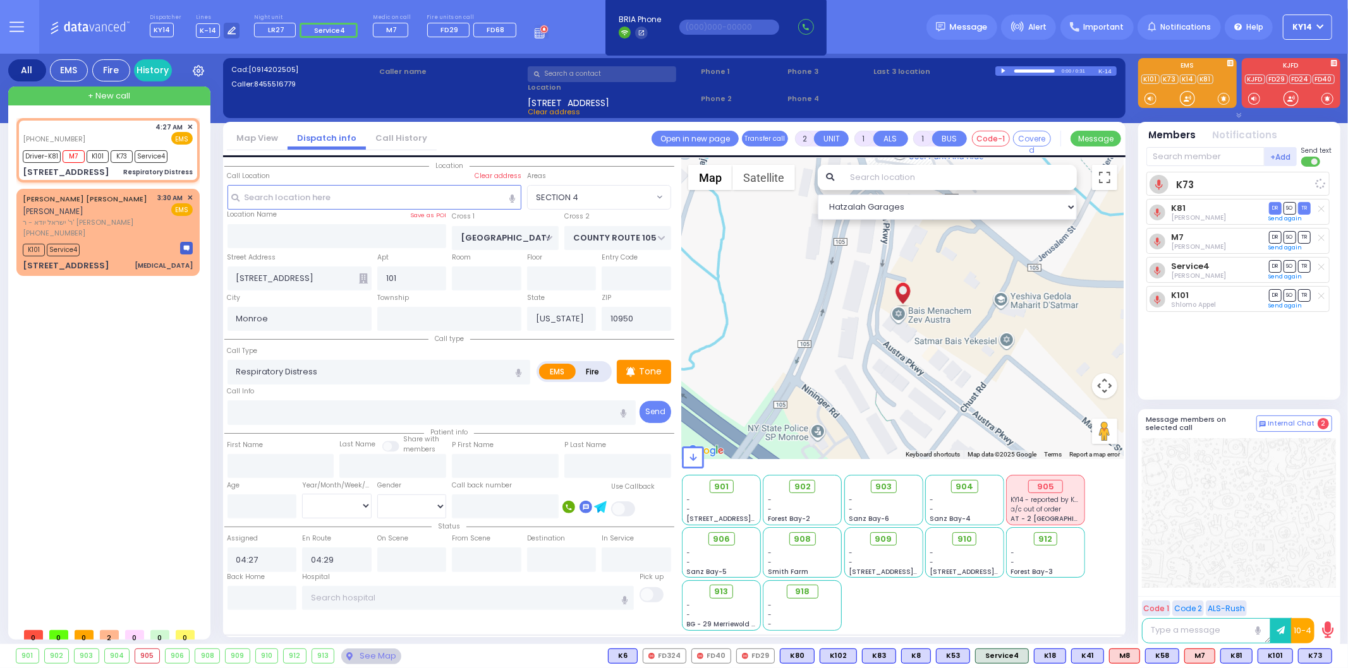
select select
radio input "true"
select select
select select "Hatzalah Garages"
select select "SECTION 4"
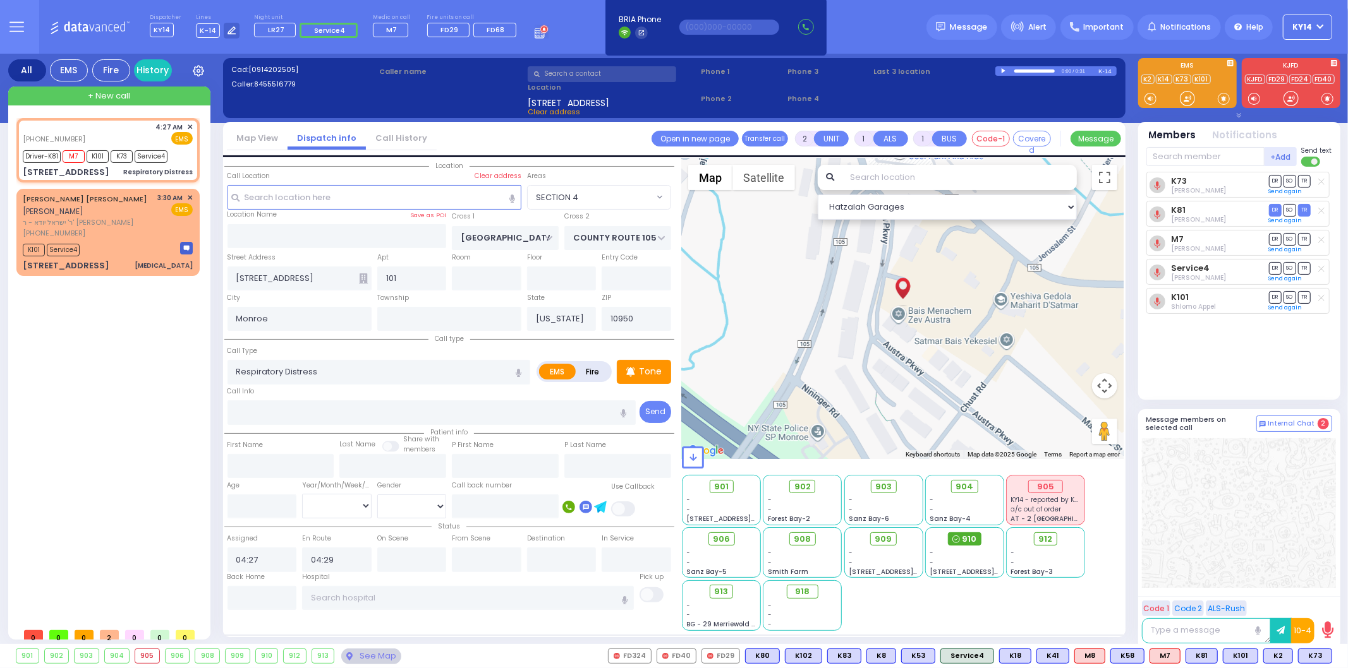
click at [968, 536] on span "910" at bounding box center [969, 539] width 15 height 13
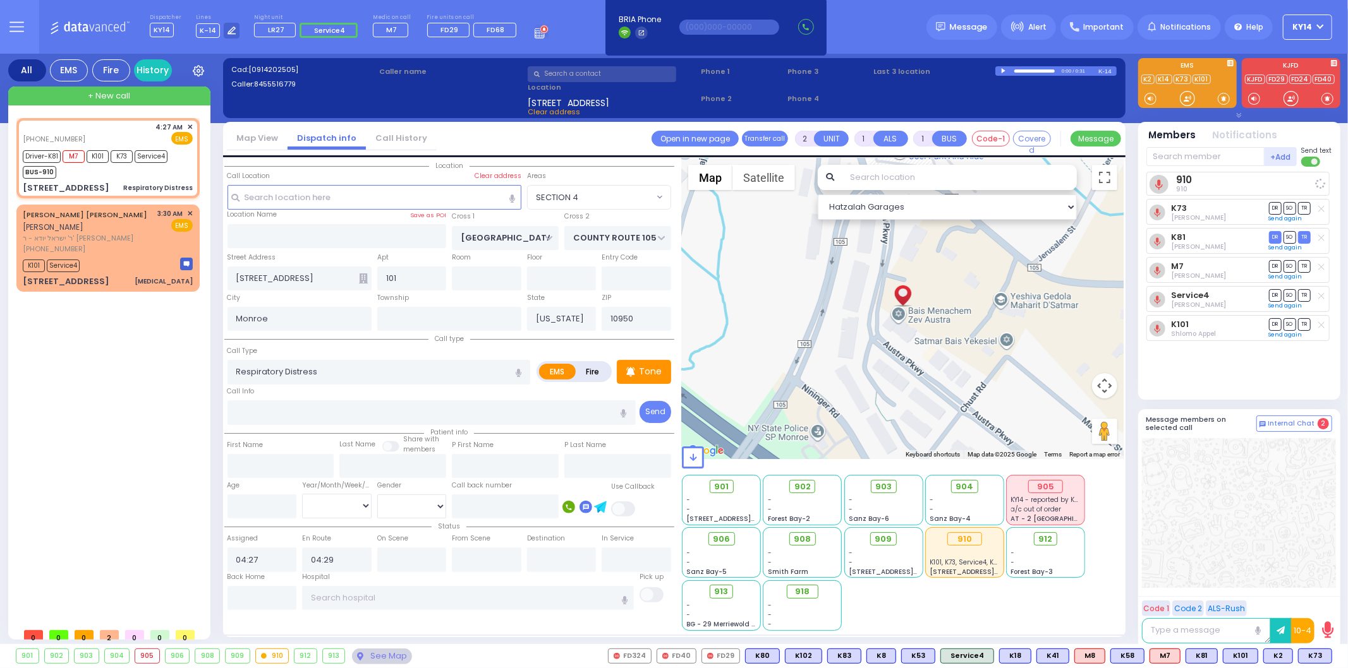
select select
radio input "true"
select select
select select "Hatzalah Garages"
select select "SECTION 4"
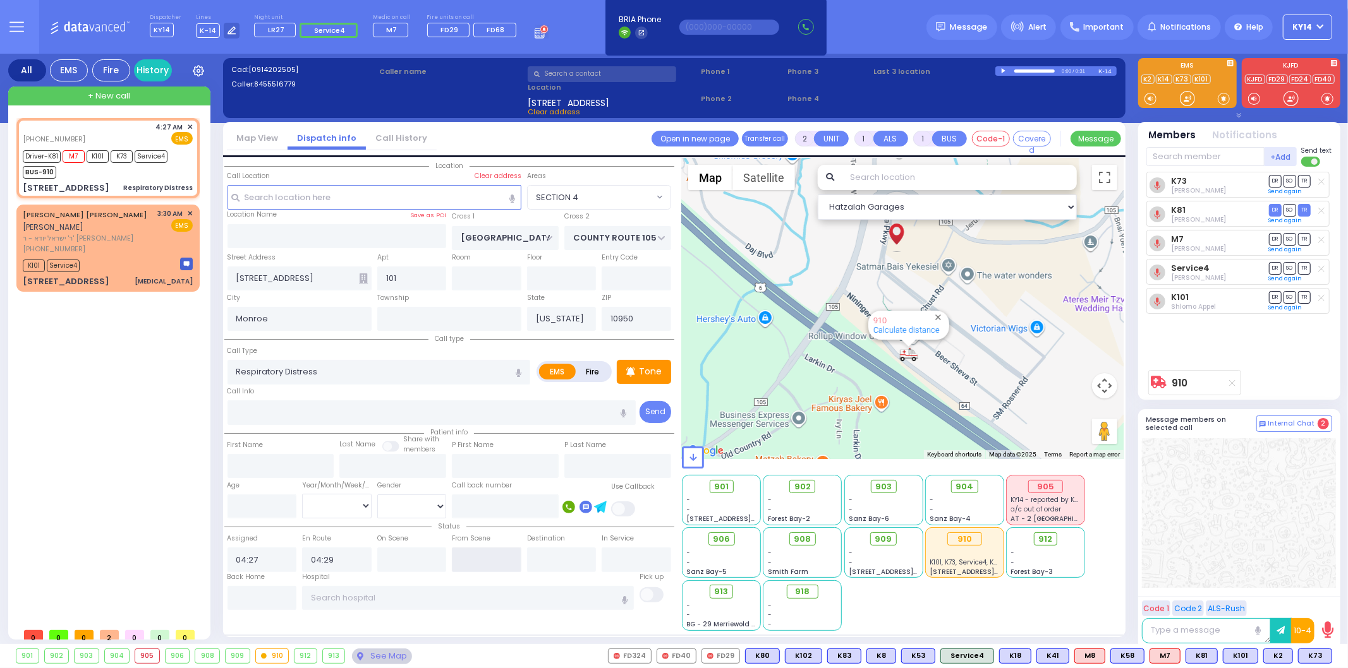
click at [485, 555] on input "text" at bounding box center [487, 560] width 70 height 24
click at [485, 557] on input "text" at bounding box center [487, 560] width 70 height 24
type input "04:44"
select select
radio input "true"
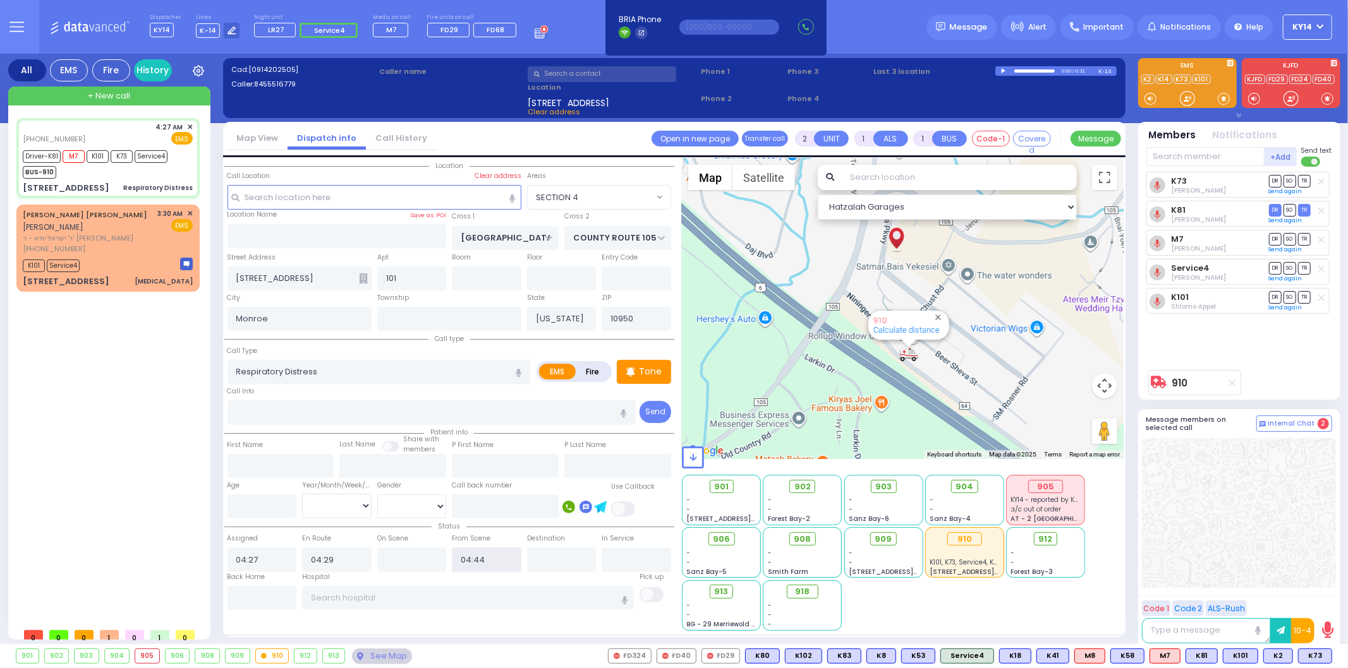
select select
select select "SECTION 4"
select select "Hatzalah Garages"
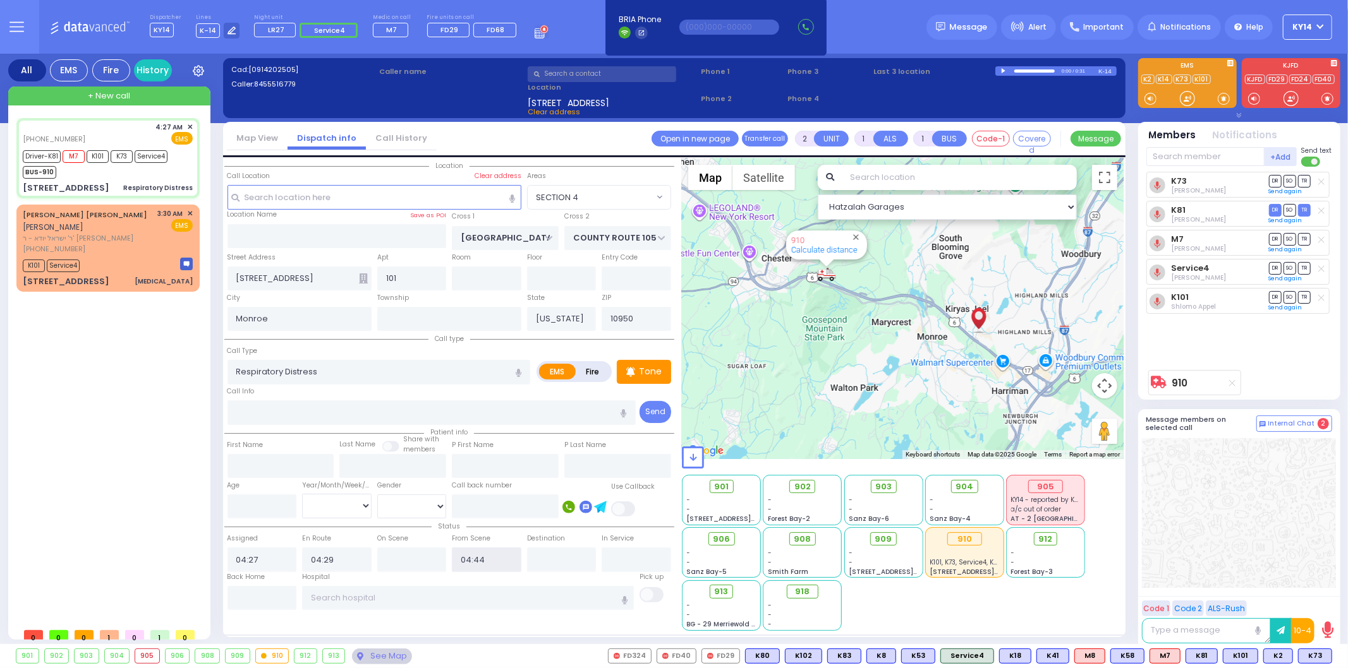
type input "6"
select select
radio input "true"
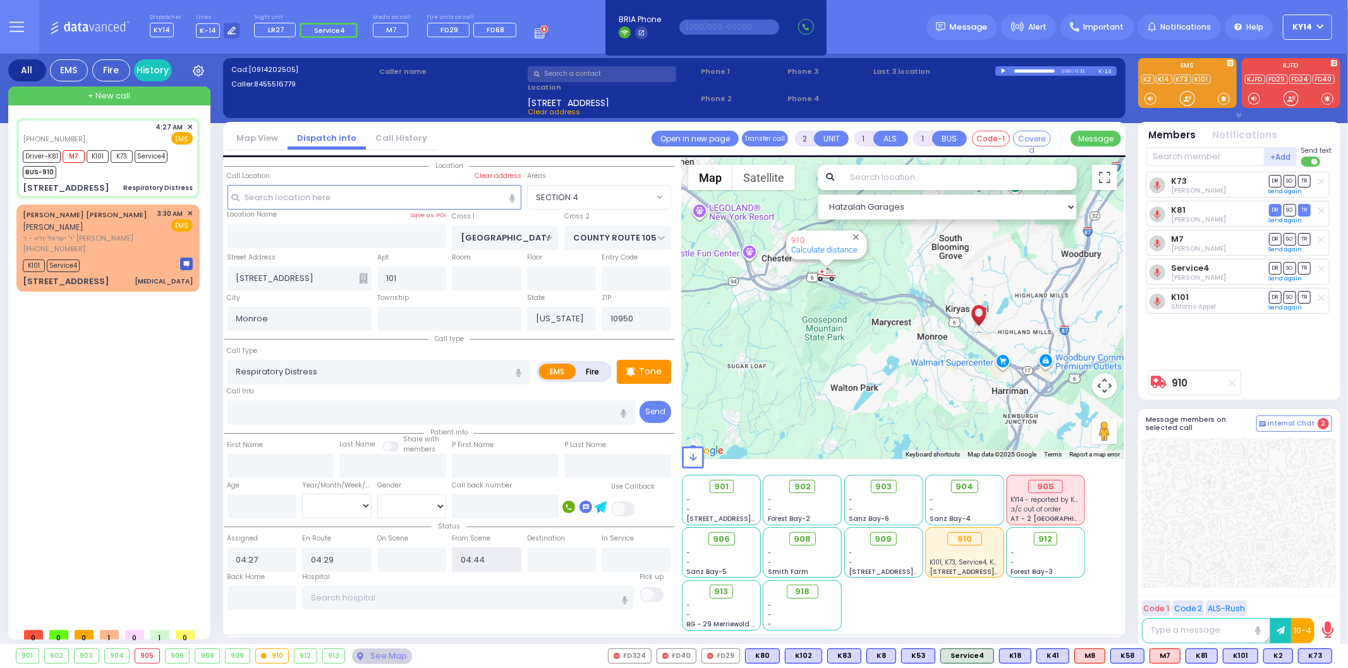
type input "Unknown"
select select "Year"
select select "Hatzalah Garages"
select select "SECTION 4"
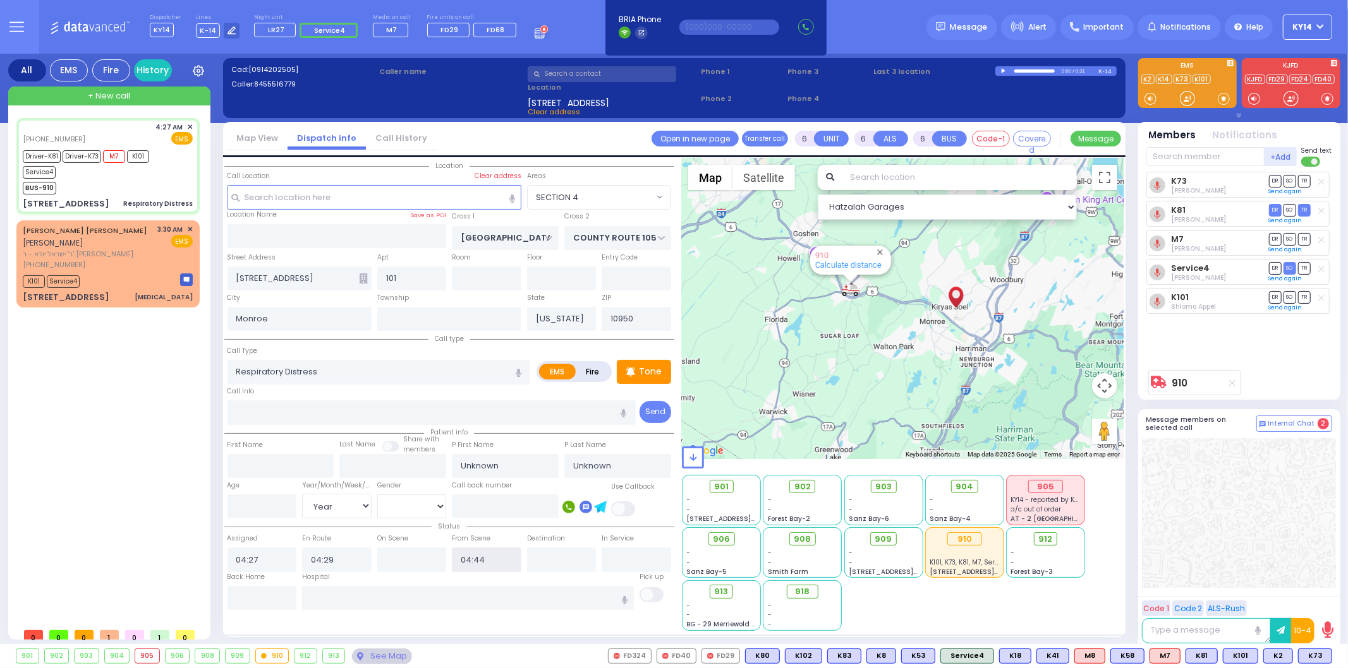
select select
radio input "true"
select select "Year"
type input "04:32"
type input "05:05"
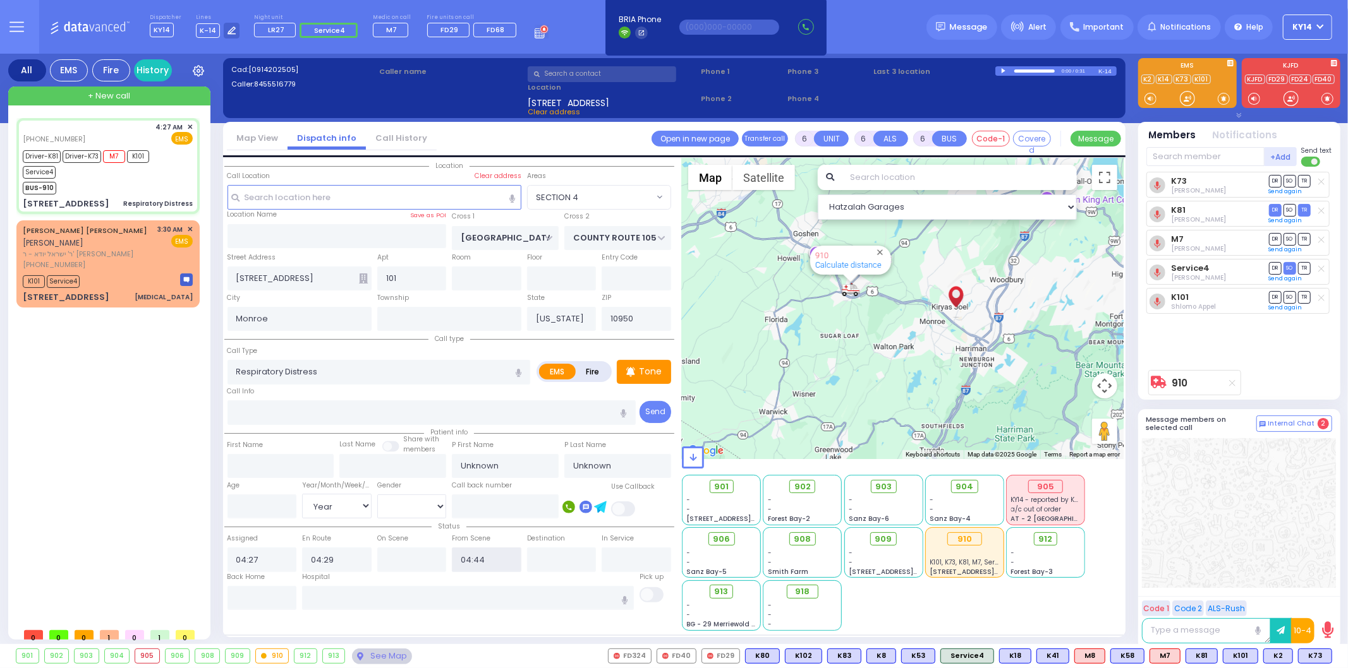
type input "05:15"
select select "Hatzalah Garages"
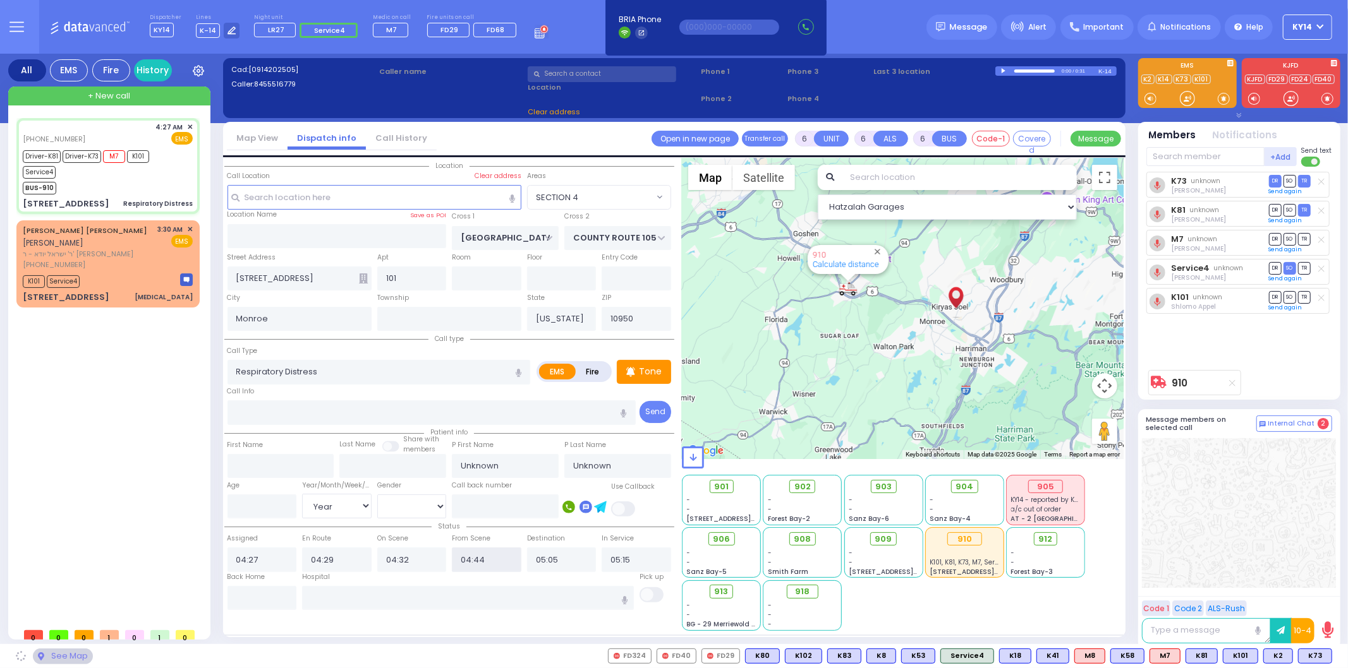
select select "SECTION 4"
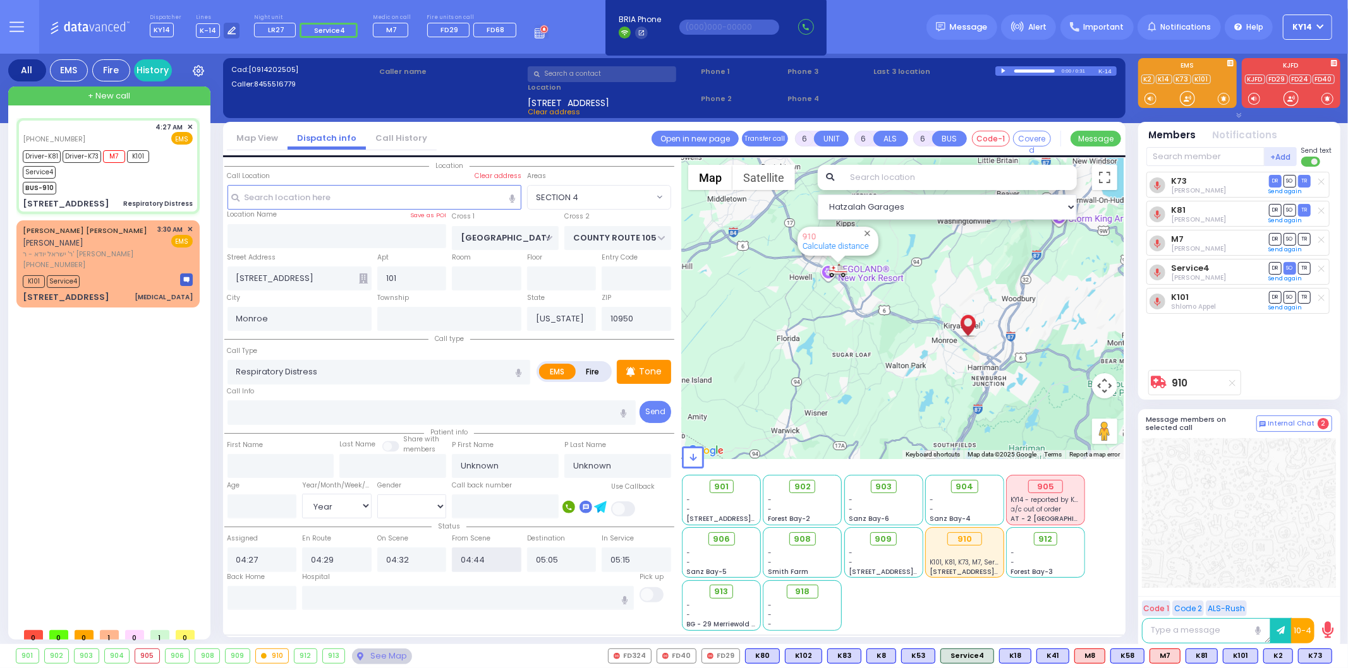
select select
radio input "true"
type input "Najun"
type input "Babour"
type input "2"
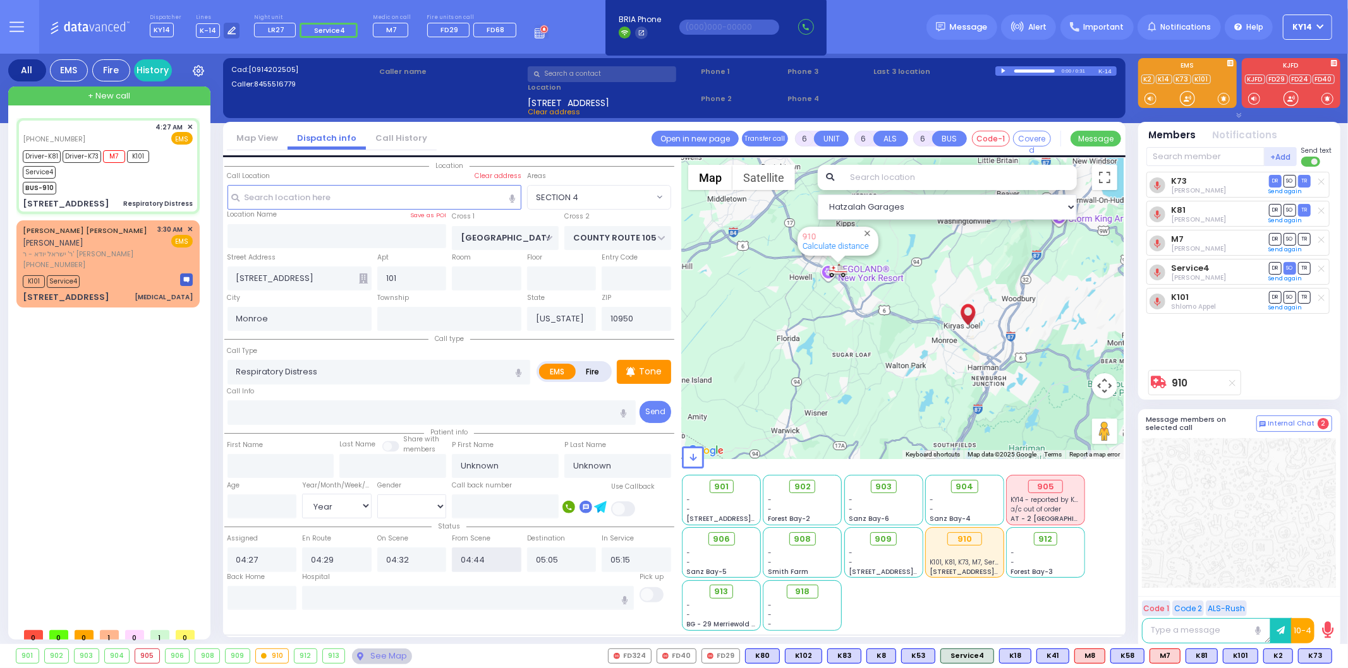
select select "Year"
select select "[DEMOGRAPHIC_DATA]"
select select "Hatzalah Garages"
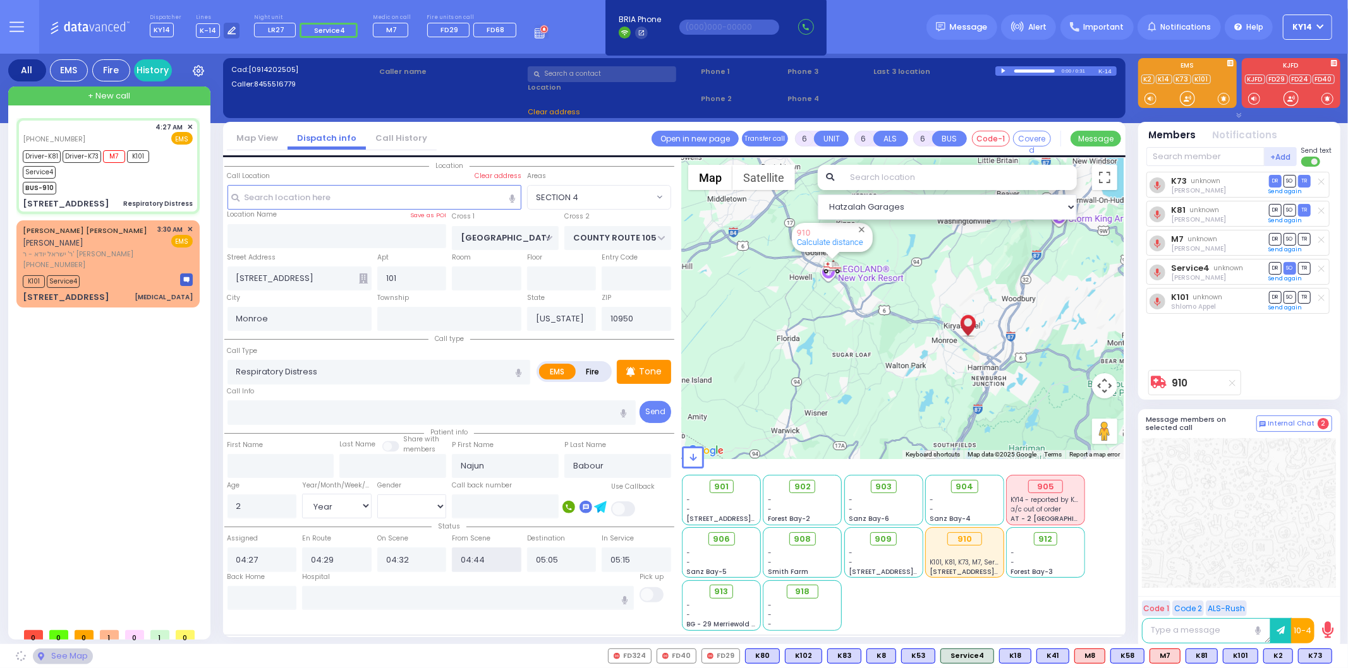
select select "SECTION 4"
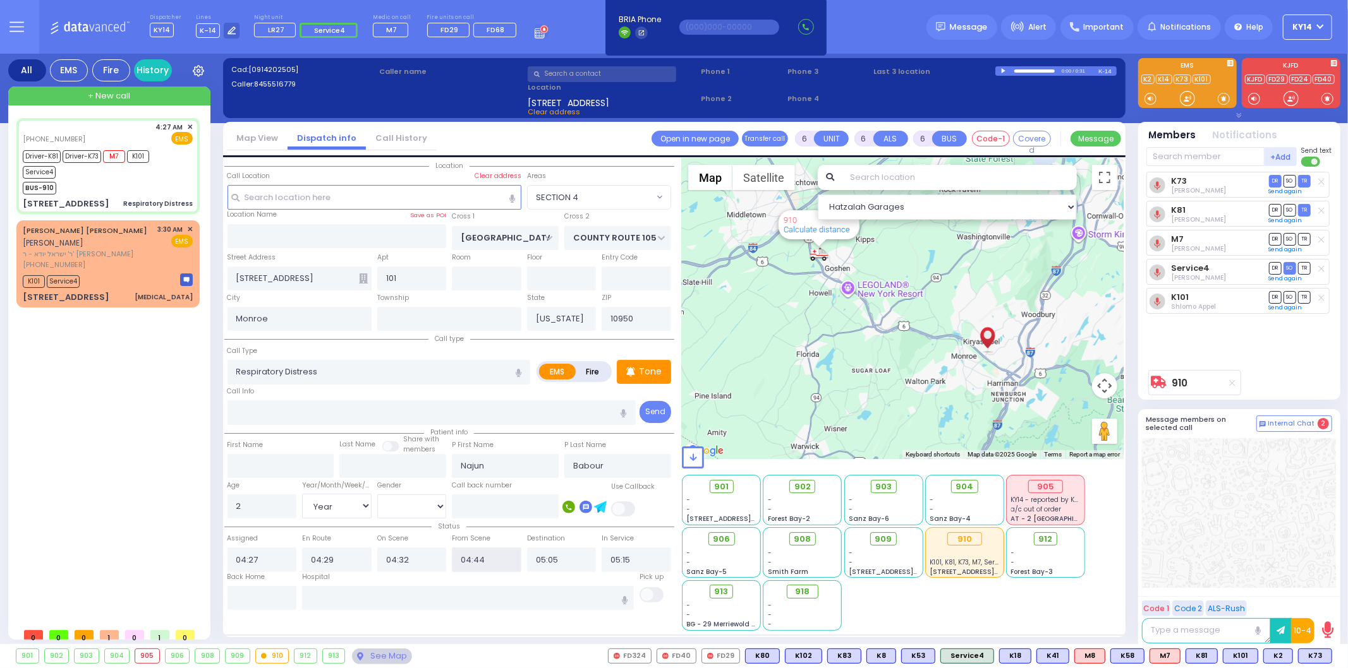
select select
radio input "true"
select select "Year"
select select "[DEMOGRAPHIC_DATA]"
select select "Hatzalah Garages"
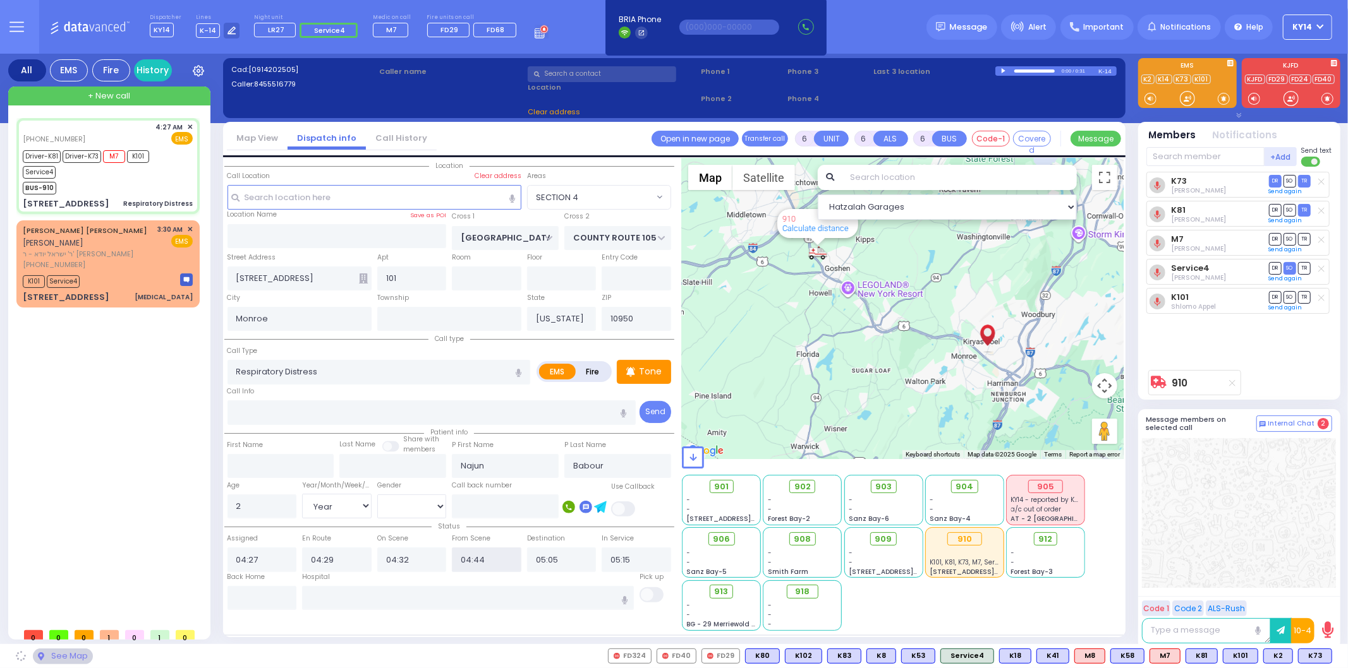
select select "SECTION 4"
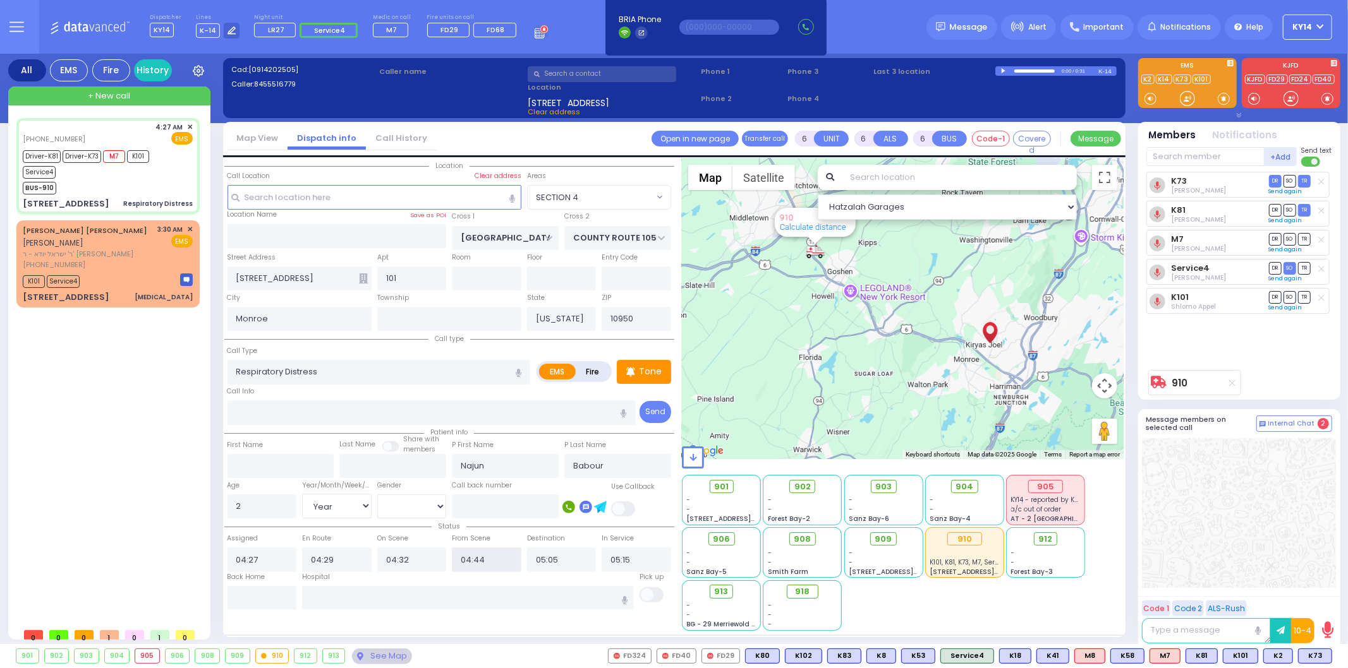
select select
radio input "true"
select select "Year"
select select "[DEMOGRAPHIC_DATA]"
type input "[GEOGRAPHIC_DATA] [STREET_ADDRESS]"
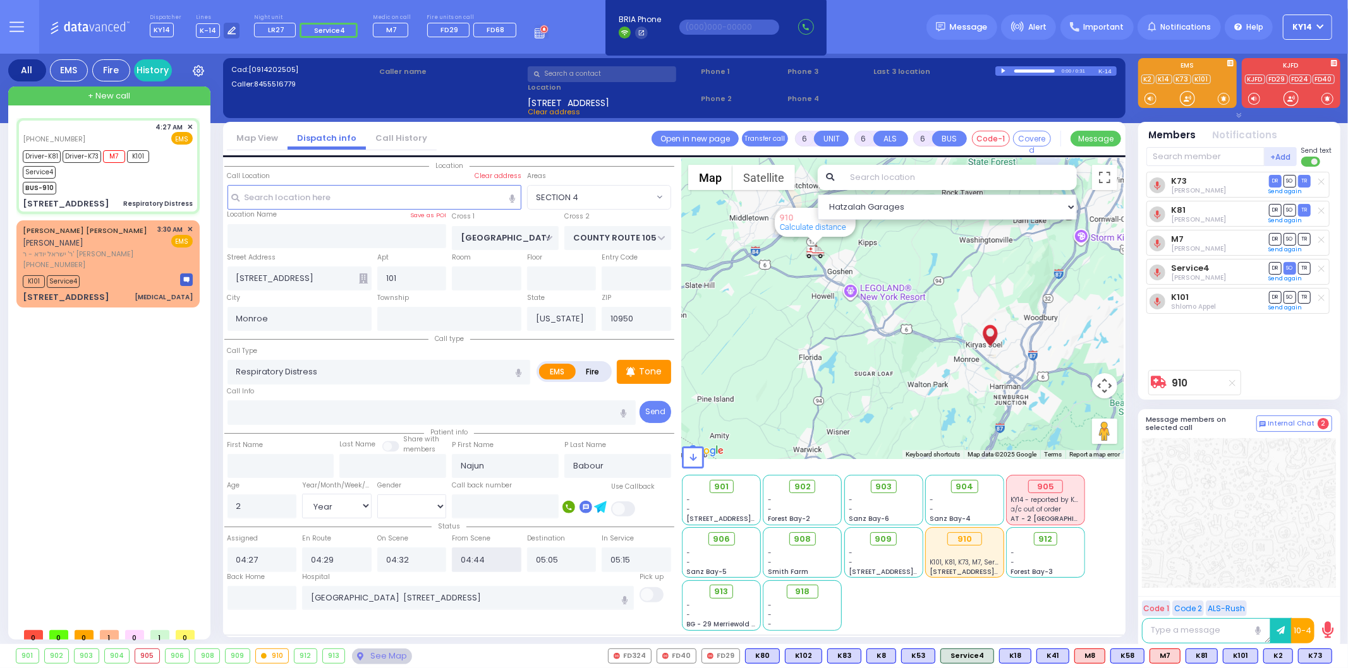
select select "Hatzalah Garages"
select select "SECTION 4"
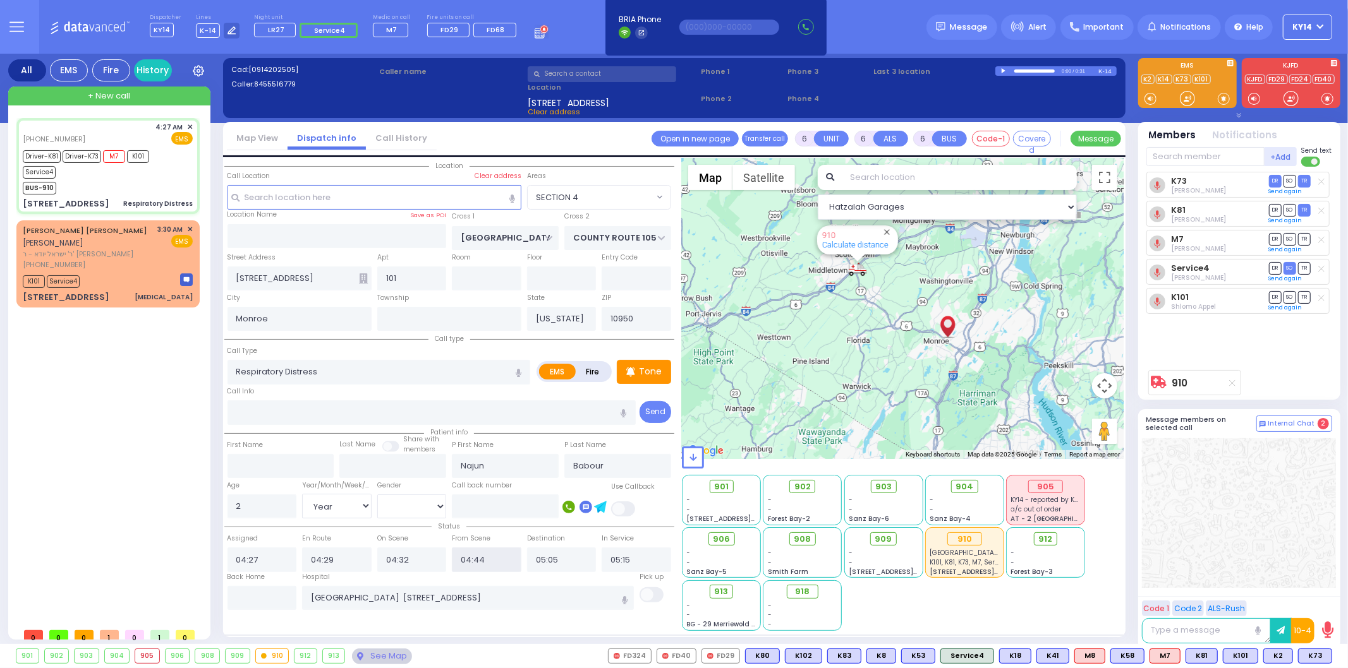
select select
radio input "true"
select select "Year"
select select "[DEMOGRAPHIC_DATA]"
select select "Hatzalah Garages"
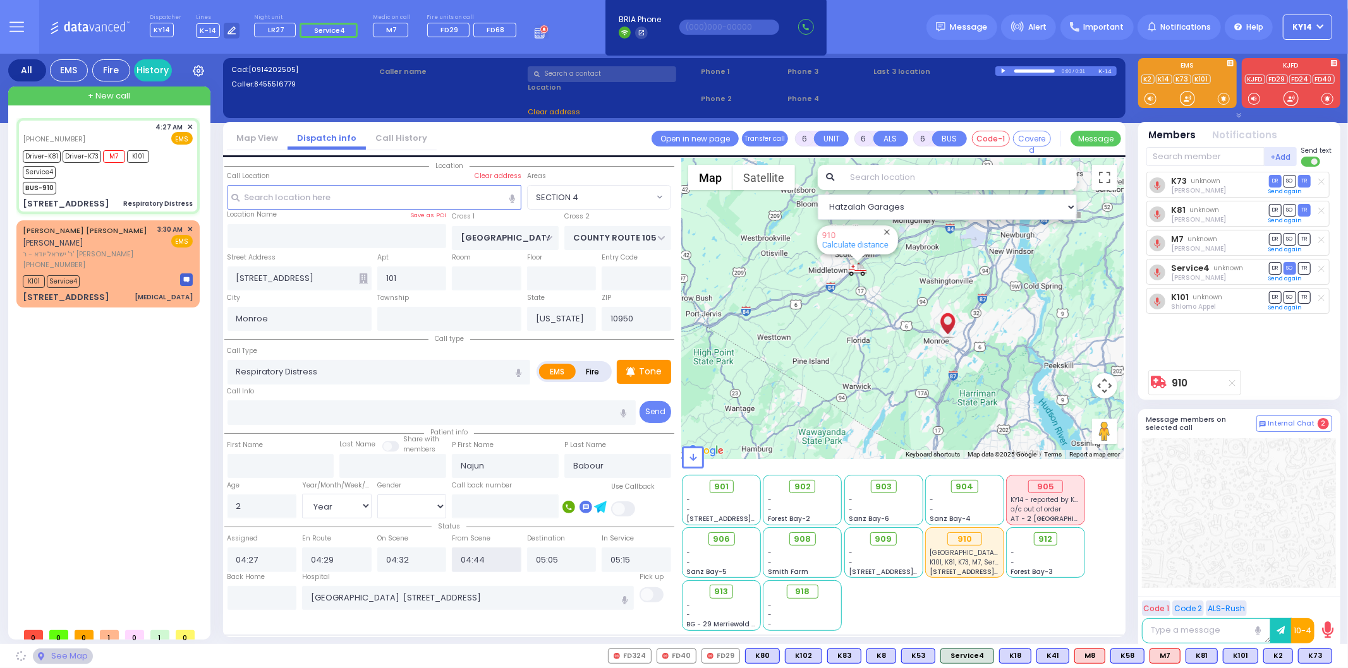
select select "SECTION 4"
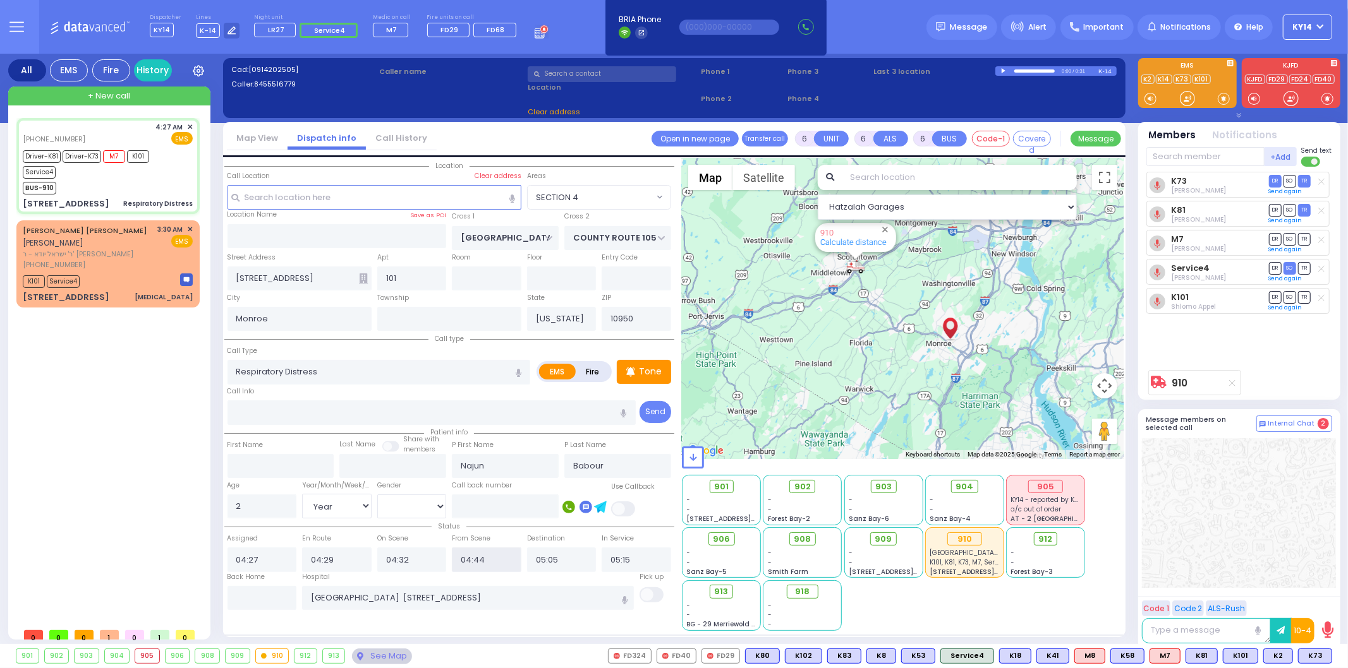
select select
radio input "true"
select select "Year"
select select "[DEMOGRAPHIC_DATA]"
select select "Hatzalah Garages"
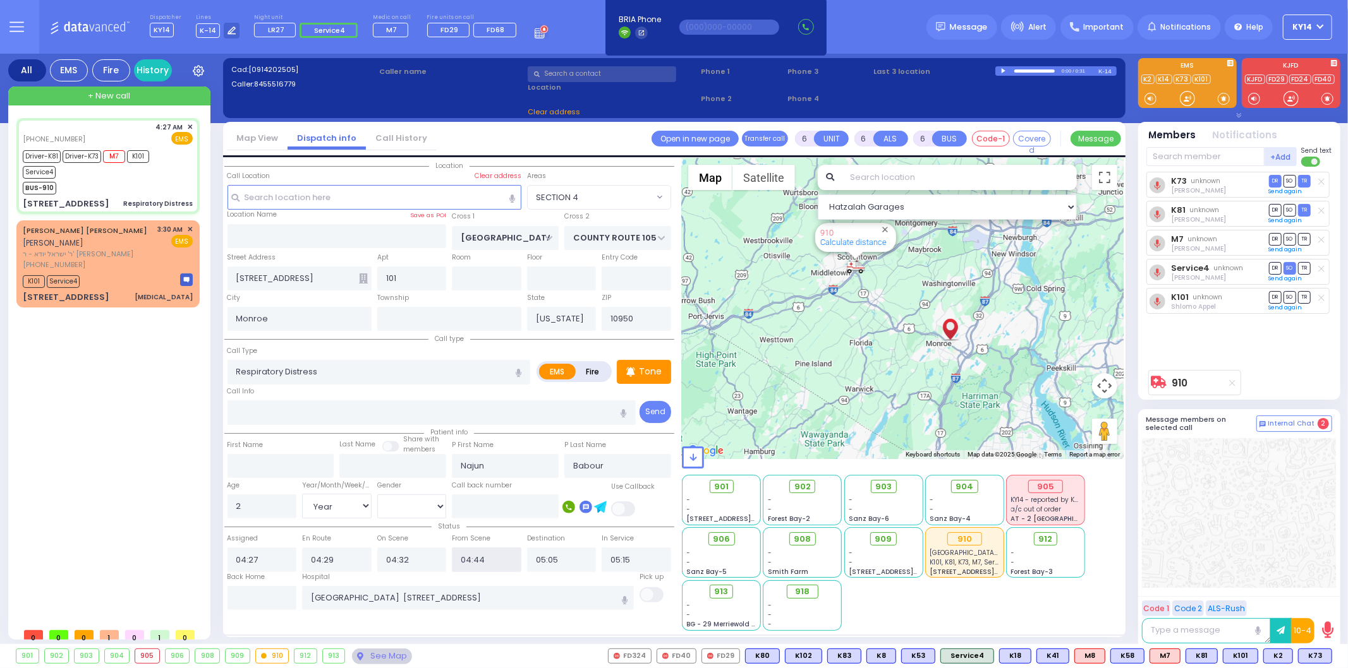
select select "SECTION 4"
select select
radio input "true"
select select "Year"
select select "[DEMOGRAPHIC_DATA]"
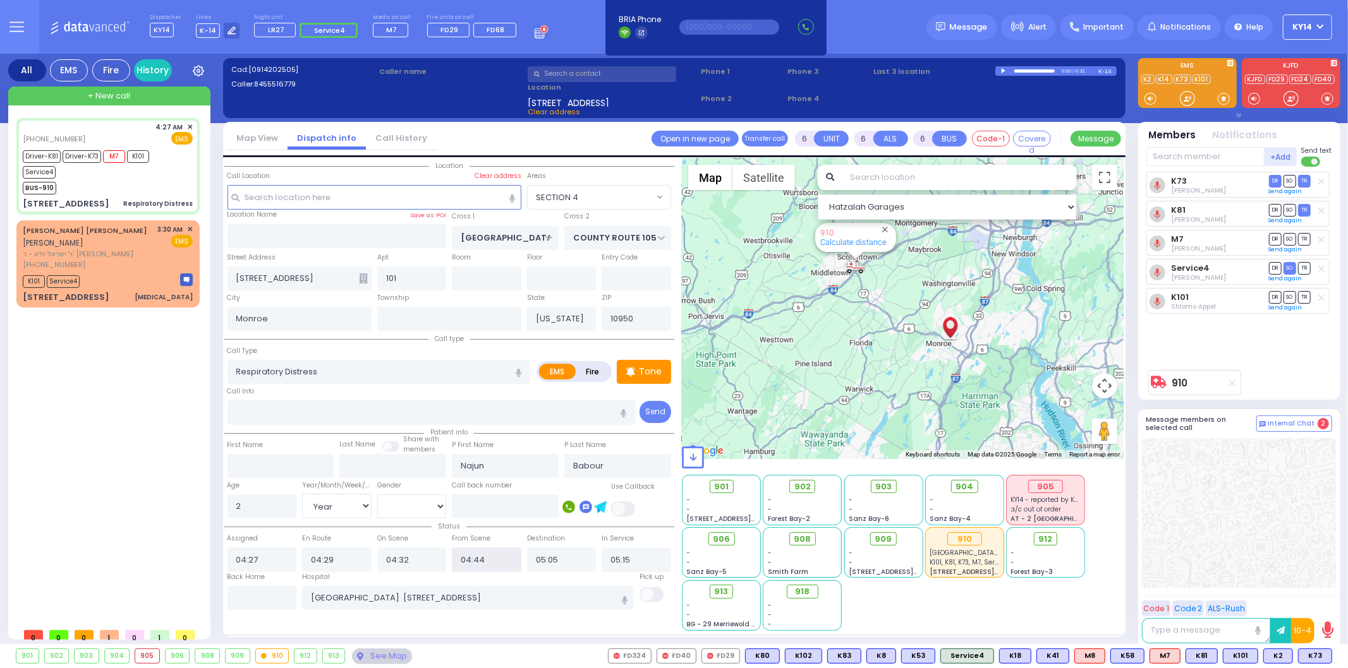
select select "Hatzalah Garages"
select select "SECTION 4"
select select
radio input "true"
select select "Year"
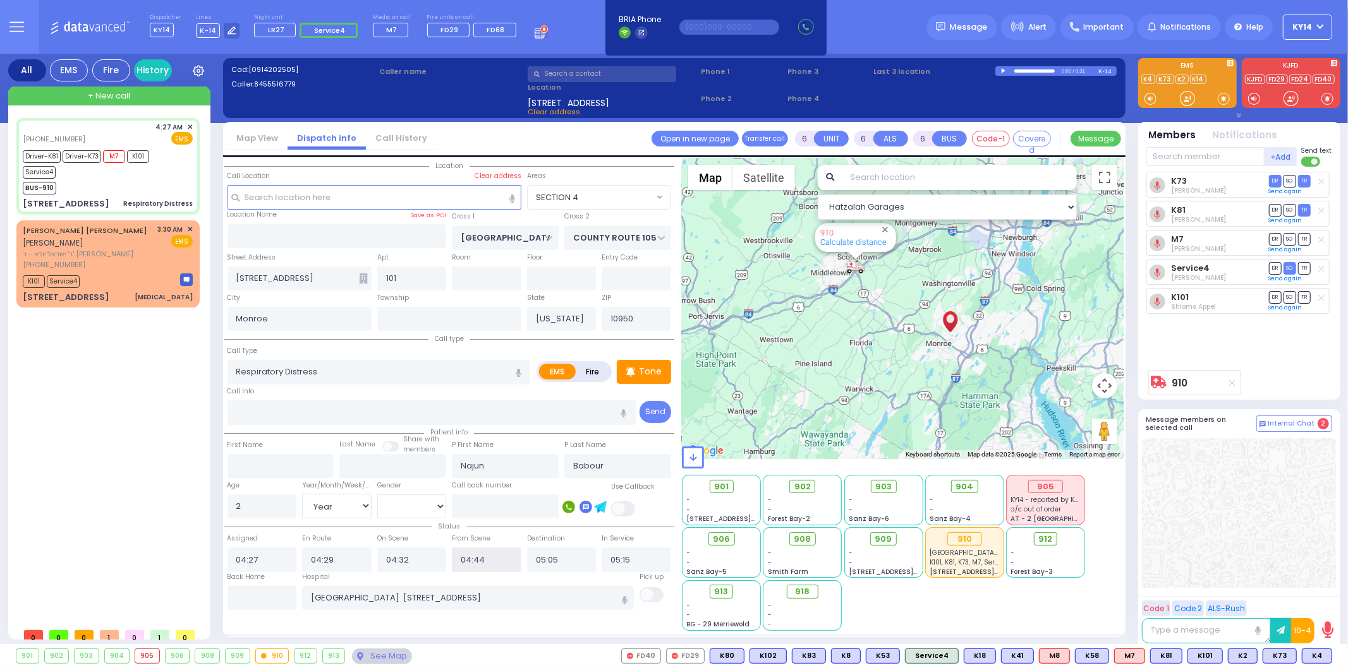
select select "[DEMOGRAPHIC_DATA]"
select select "Hatzalah Garages"
select select "SECTION 4"
